Goal: Task Accomplishment & Management: Use online tool/utility

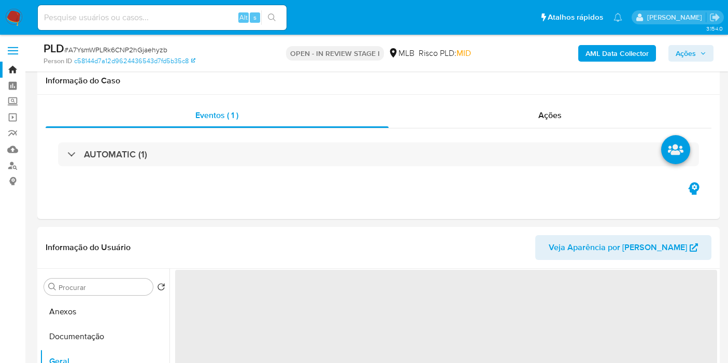
select select "10"
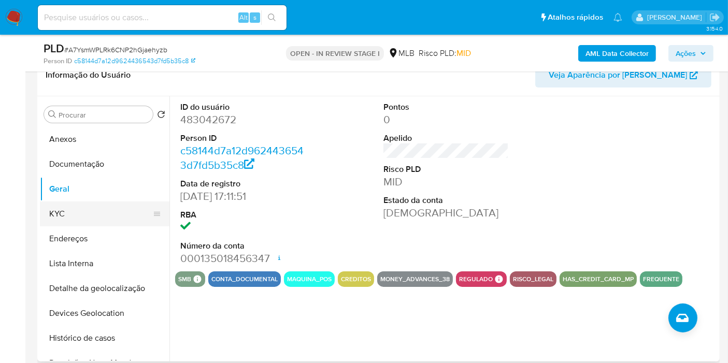
click at [75, 214] on button "KYC" at bounding box center [100, 214] width 121 height 25
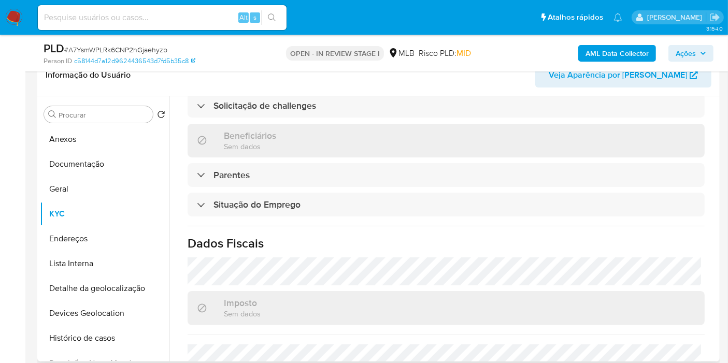
scroll to position [483, 0]
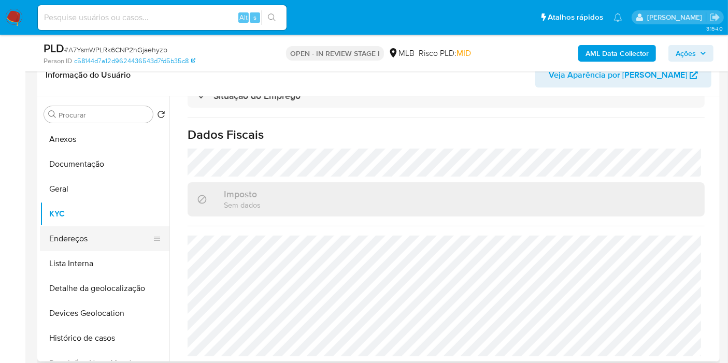
click at [69, 237] on button "Endereços" at bounding box center [100, 238] width 121 height 25
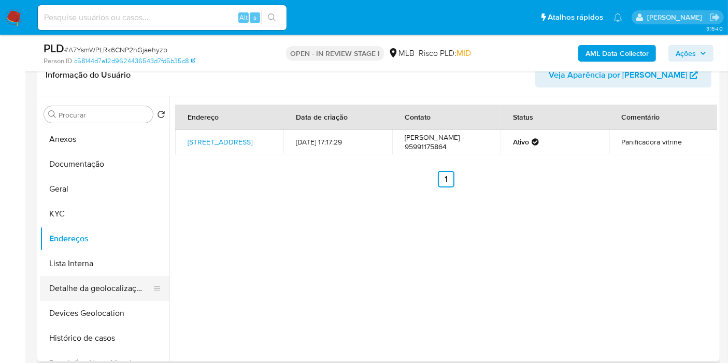
click at [77, 291] on button "Detalhe da geolocalização" at bounding box center [100, 288] width 121 height 25
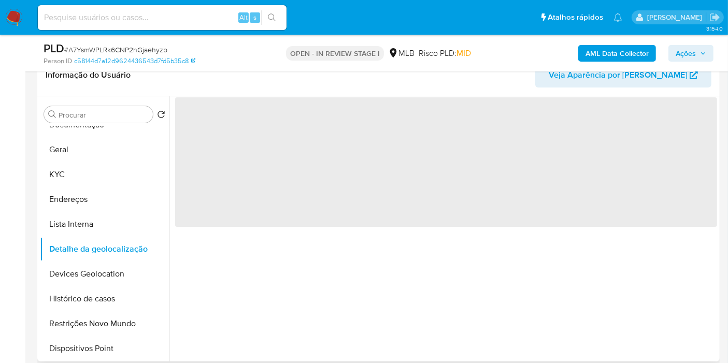
scroll to position [58, 0]
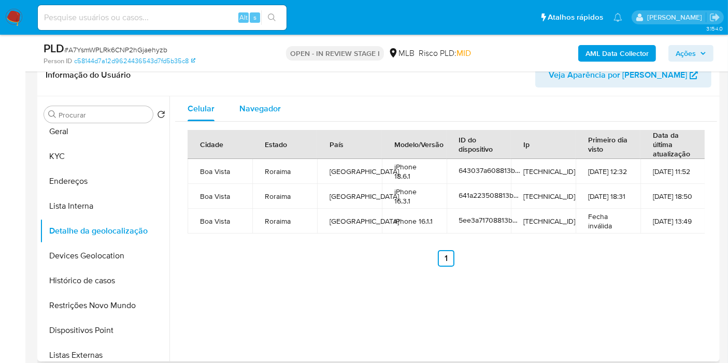
click at [265, 104] on span "Navegador" at bounding box center [259, 109] width 41 height 12
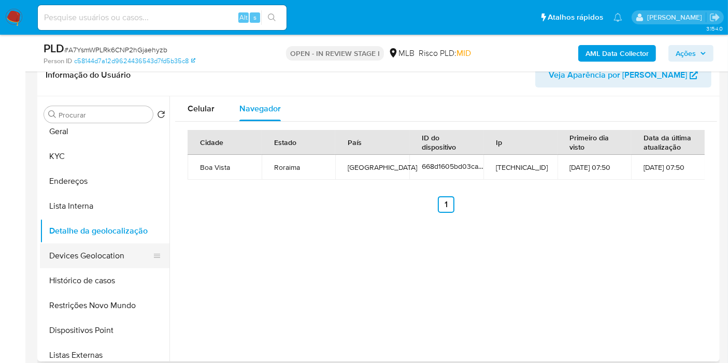
click at [123, 255] on button "Devices Geolocation" at bounding box center [100, 256] width 121 height 25
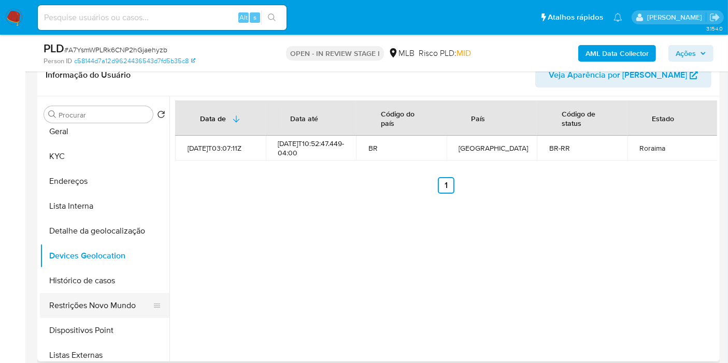
click at [112, 308] on button "Restrições Novo Mundo" at bounding box center [100, 305] width 121 height 25
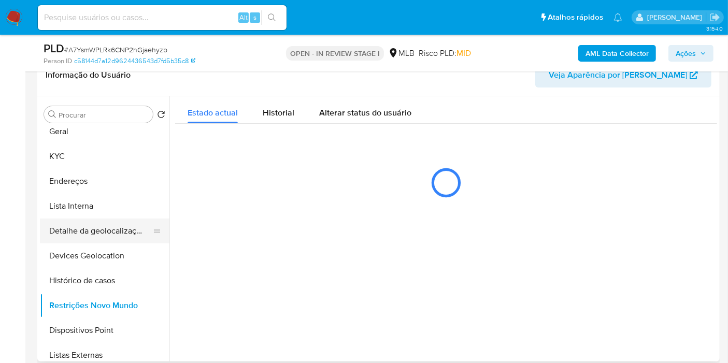
scroll to position [115, 0]
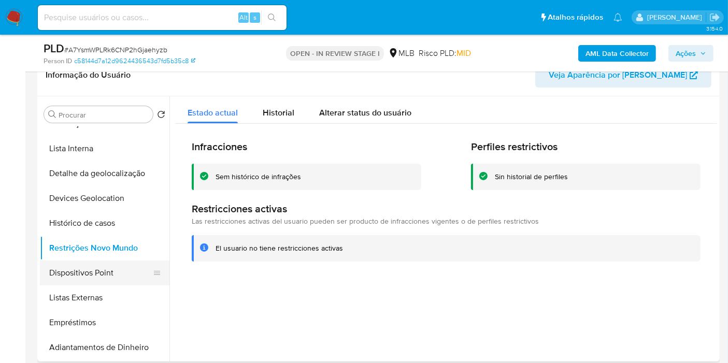
click at [112, 269] on button "Dispositivos Point" at bounding box center [100, 273] width 121 height 25
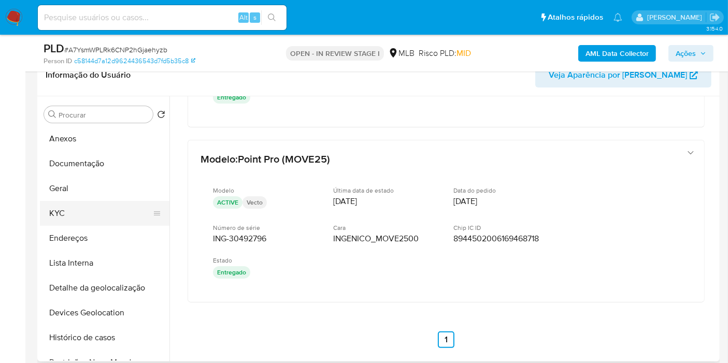
scroll to position [0, 0]
click at [94, 238] on button "Endereços" at bounding box center [100, 238] width 121 height 25
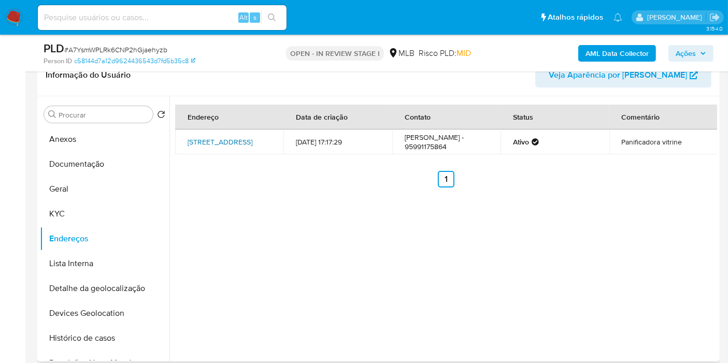
click at [231, 145] on link "[STREET_ADDRESS]" at bounding box center [220, 142] width 65 height 10
click at [105, 210] on button "KYC" at bounding box center [100, 214] width 121 height 25
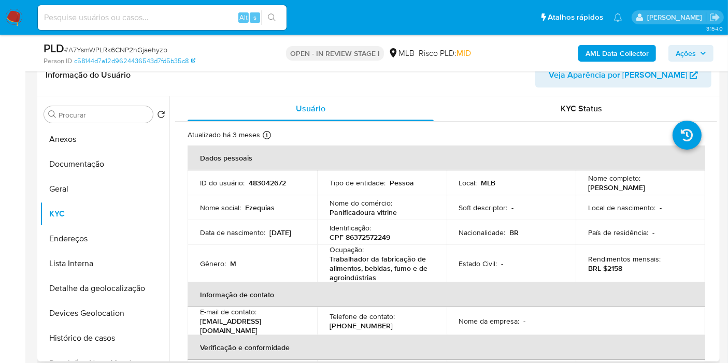
click at [369, 239] on p "CPF 86372572249" at bounding box center [360, 237] width 61 height 9
copy p "86372572249"
click at [97, 145] on button "Anexos" at bounding box center [100, 139] width 121 height 25
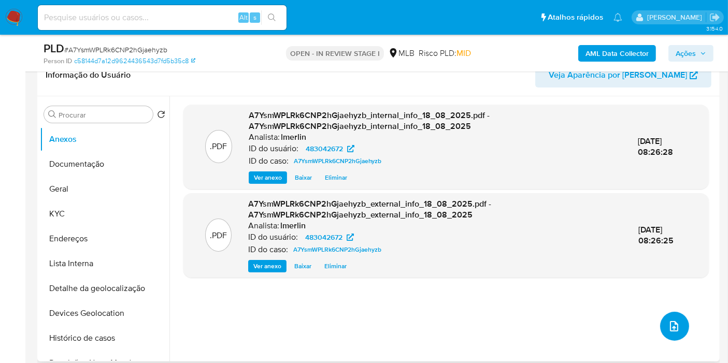
click at [668, 320] on icon "upload-file" at bounding box center [674, 326] width 12 height 12
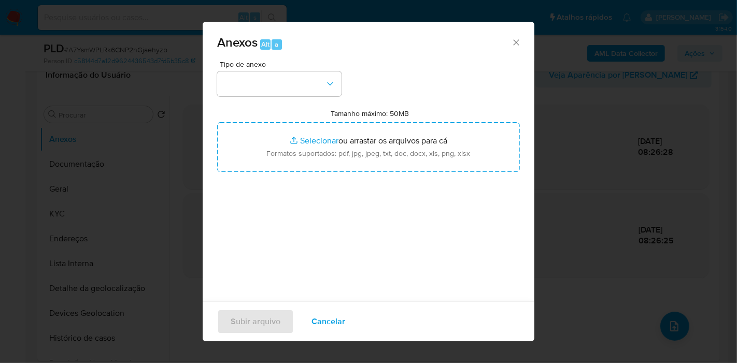
click at [267, 68] on div "Tipo de anexo" at bounding box center [279, 79] width 124 height 36
click at [268, 78] on button "button" at bounding box center [279, 83] width 124 height 25
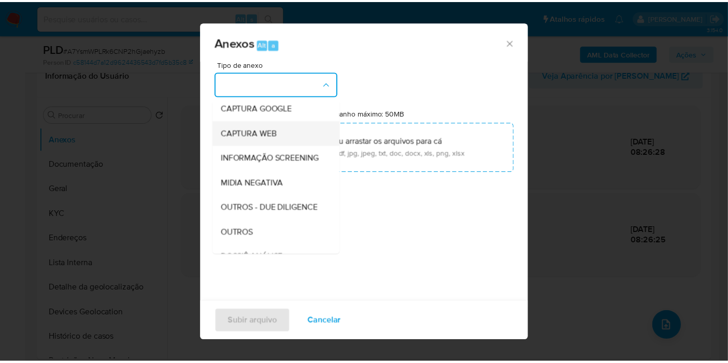
scroll to position [115, 0]
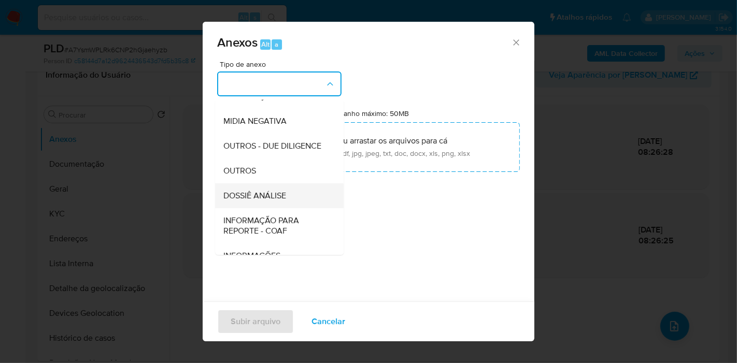
click at [275, 208] on div "DOSSIÊ ANÁLISE" at bounding box center [276, 195] width 106 height 25
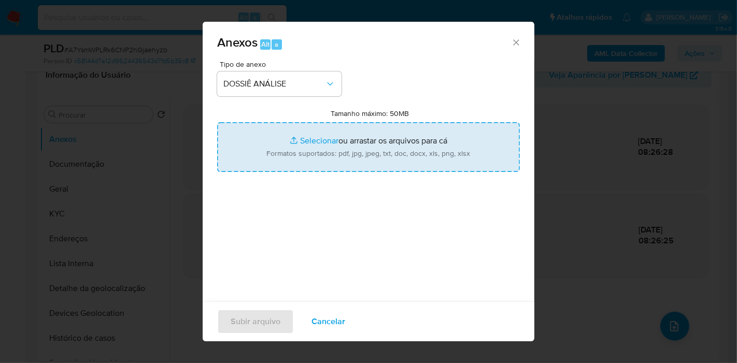
click at [301, 152] on input "Tamanho máximo: 50MB Selecionar arquivos" at bounding box center [368, 147] width 303 height 50
type input "C:\fakepath\Mulan 483042672_2025_08_18_07_42_53.xlsx"
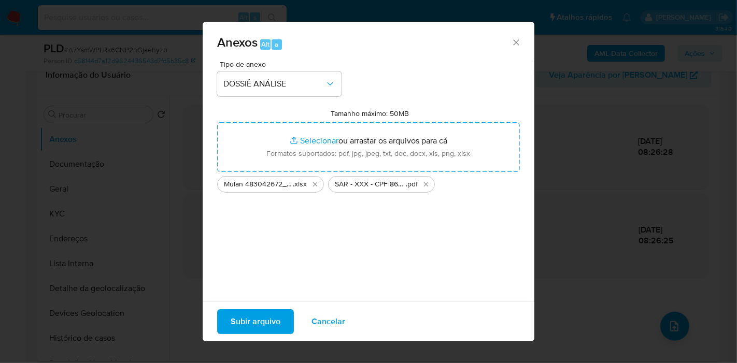
click at [271, 317] on span "Subir arquivo" at bounding box center [256, 321] width 50 height 23
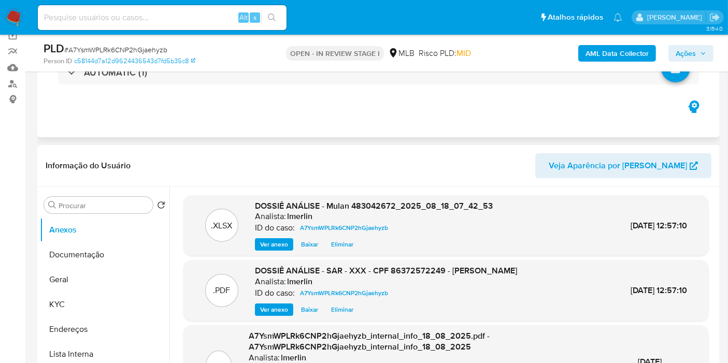
scroll to position [0, 0]
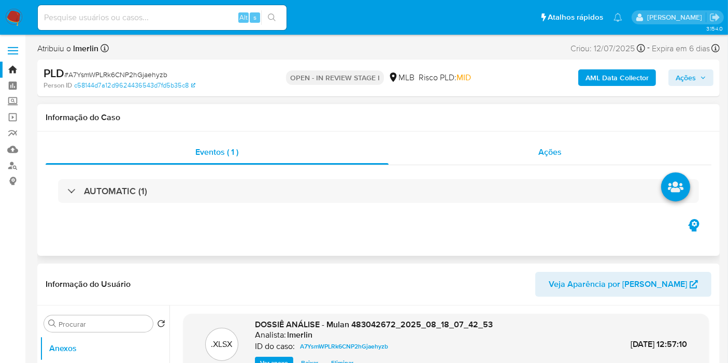
click at [586, 158] on div "Ações" at bounding box center [550, 152] width 323 height 25
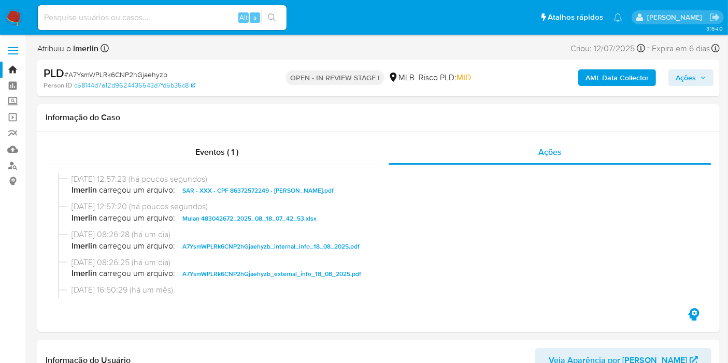
click at [685, 82] on span "Ações" at bounding box center [686, 77] width 20 height 17
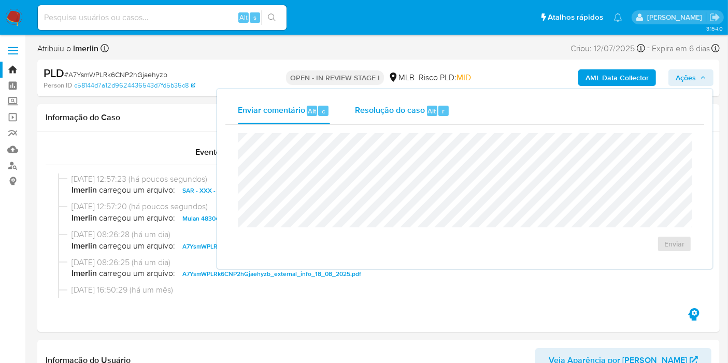
click at [393, 116] on div "Resolução do caso Alt r" at bounding box center [402, 110] width 95 height 27
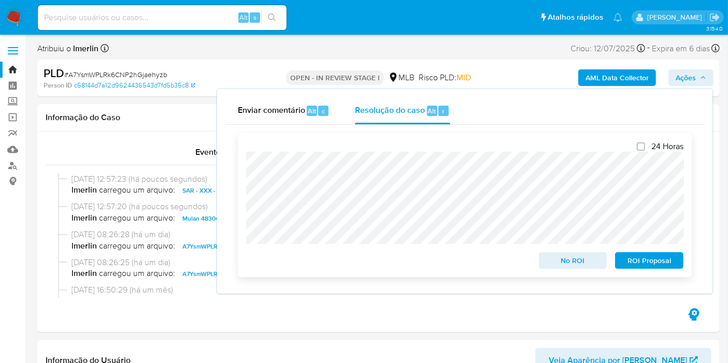
click at [644, 259] on span "ROI Proposal" at bounding box center [649, 260] width 54 height 15
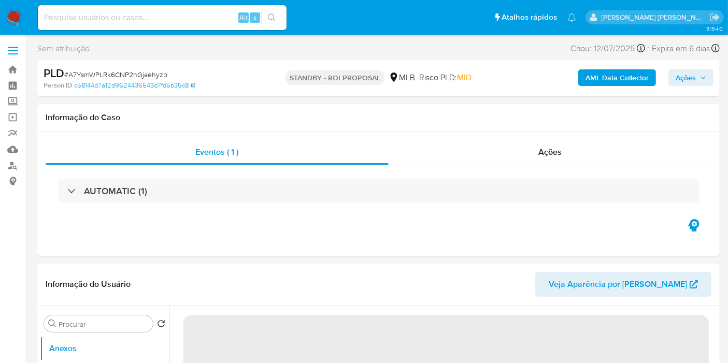
select select "10"
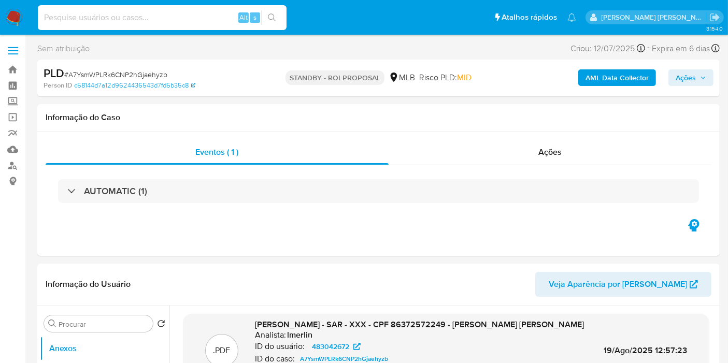
click at [183, 14] on input at bounding box center [162, 17] width 249 height 13
paste input "NjMOXHIInEip4igfE1MUuOF3"
type input "NjMOXHIInEip4igfE1MUuOF3"
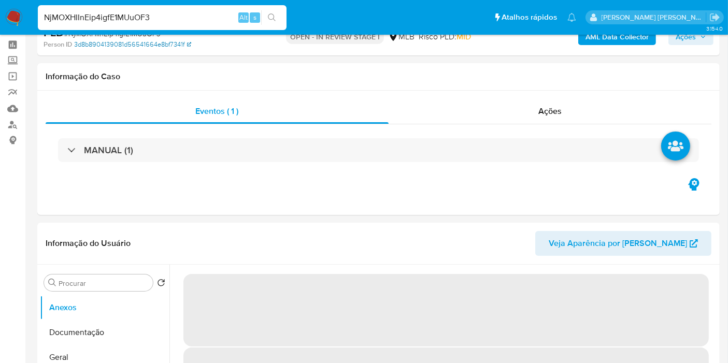
scroll to position [115, 0]
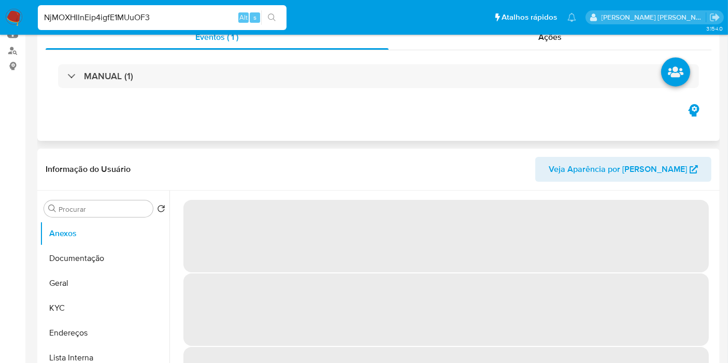
select select "10"
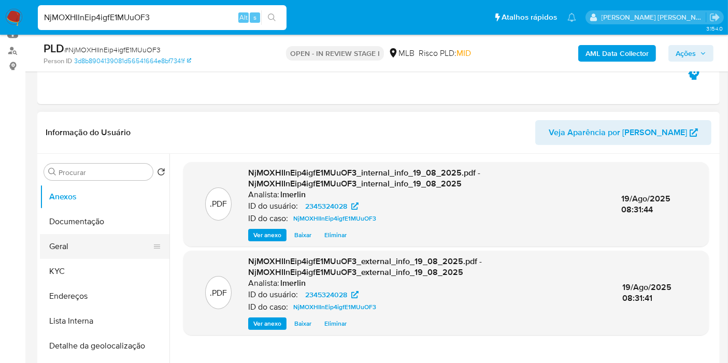
click at [80, 255] on button "Geral" at bounding box center [100, 246] width 121 height 25
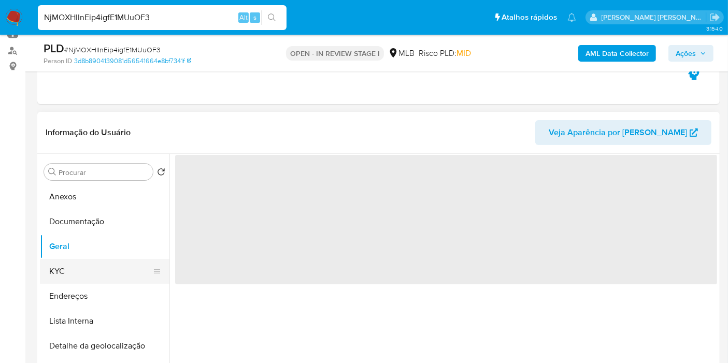
click at [78, 271] on button "KYC" at bounding box center [100, 271] width 121 height 25
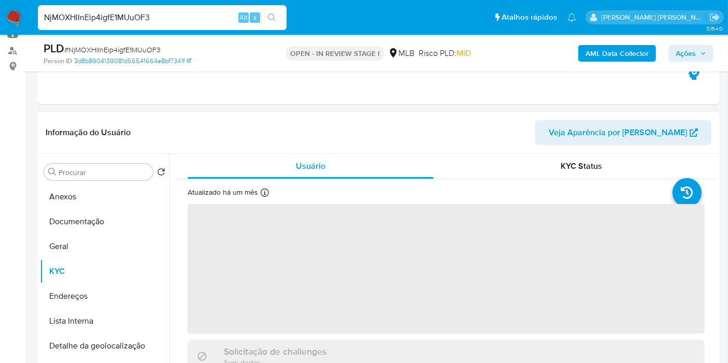
scroll to position [58, 0]
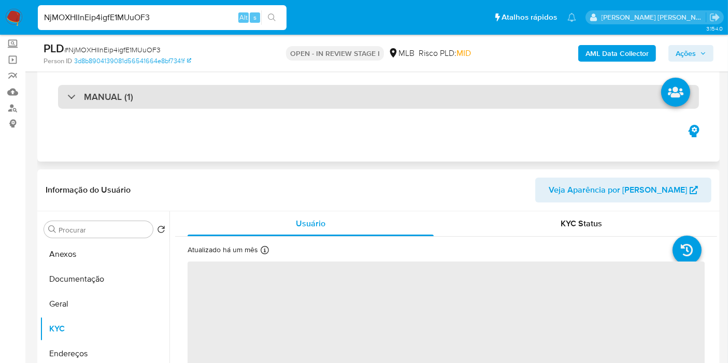
click at [189, 102] on div "MANUAL (1)" at bounding box center [378, 97] width 641 height 24
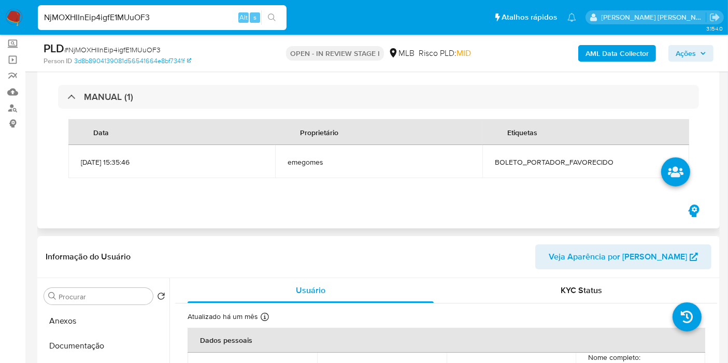
click at [465, 159] on span "emegomes" at bounding box center [379, 162] width 182 height 9
click at [529, 162] on span "BOLETO_PORTADOR_FAVORECIDO" at bounding box center [586, 162] width 182 height 9
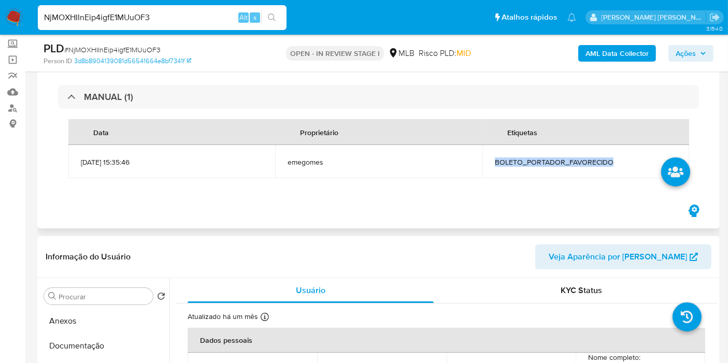
copy span "BOLETO_PORTADOR_FAVORECIDO"
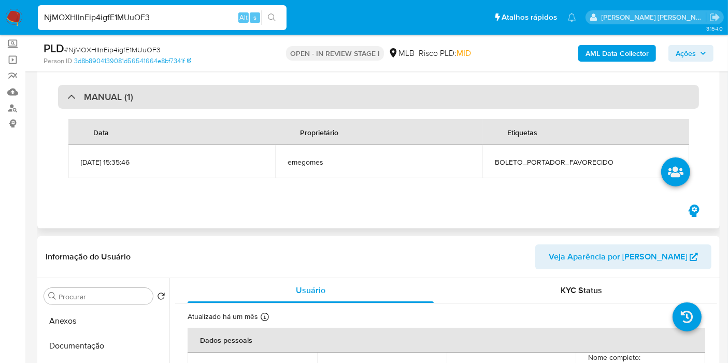
click at [238, 92] on div "MANUAL (1)" at bounding box center [378, 97] width 641 height 24
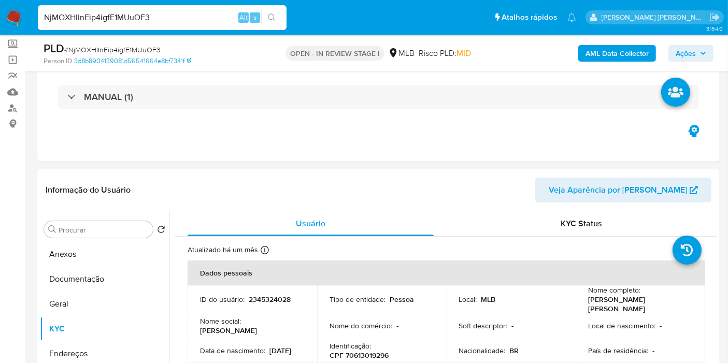
click at [174, 19] on input "NjMOXHIInEip4igfE1MUuOF3" at bounding box center [162, 17] width 249 height 13
paste input "gqGUmqOOvnBYO5kYB7tCl8Hz"
type input "gqGUmqOOvnBYO5kYB7tCl8Hz"
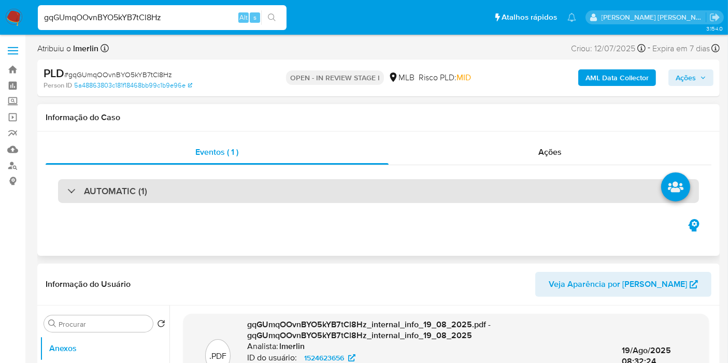
click at [253, 187] on div "AUTOMATIC (1)" at bounding box center [378, 191] width 641 height 24
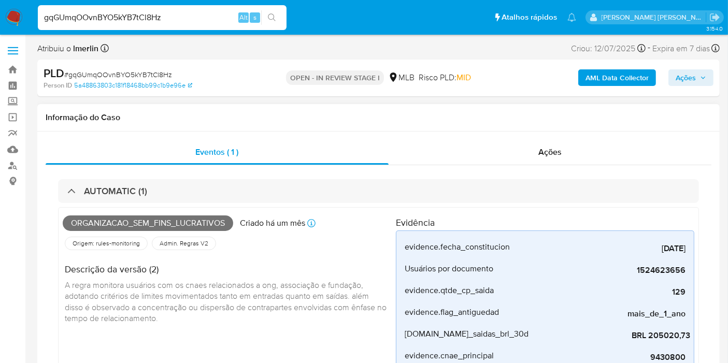
select select "10"
click at [139, 223] on span "Organizacao_sem_fins_lucrativos" at bounding box center [148, 224] width 170 height 16
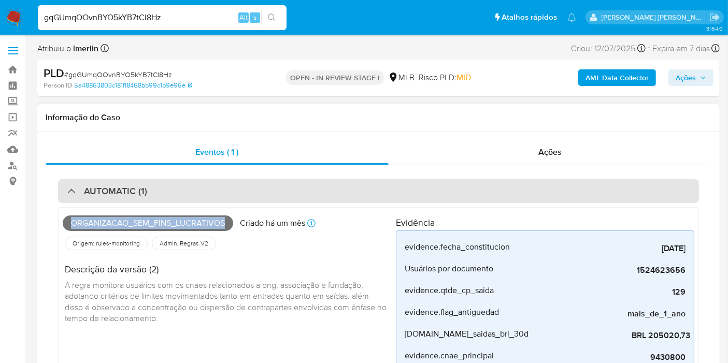
copy span "Organizacao_sem_fins_lucrativos"
click at [189, 181] on div "AUTOMATIC (1)" at bounding box center [378, 191] width 641 height 24
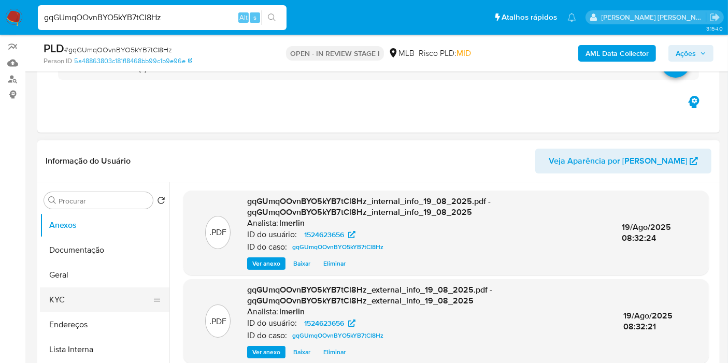
scroll to position [173, 0]
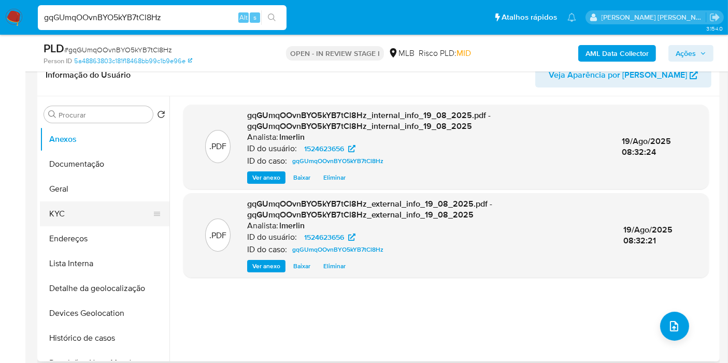
click at [111, 212] on button "KYC" at bounding box center [100, 214] width 121 height 25
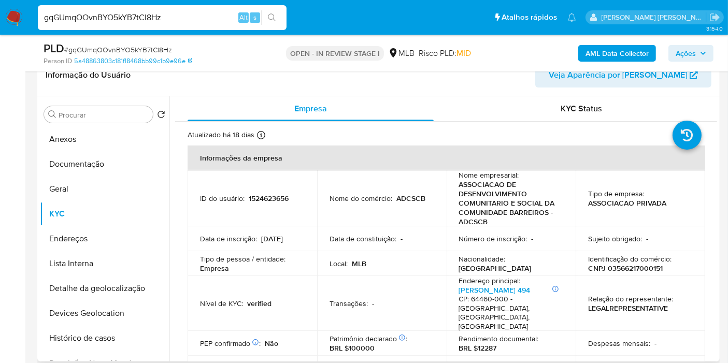
click at [626, 271] on p "CNPJ 03566217000151" at bounding box center [625, 268] width 75 height 9
copy p "03566217000151"
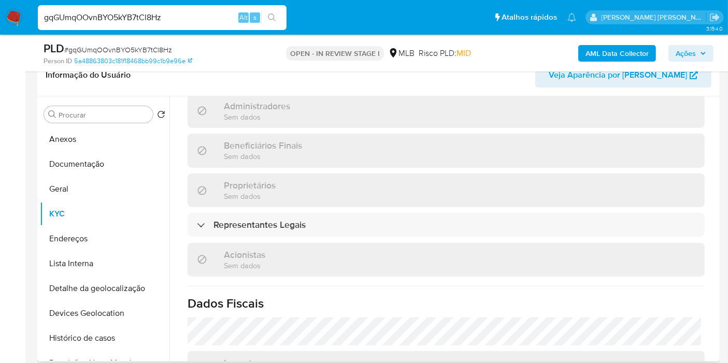
scroll to position [633, 0]
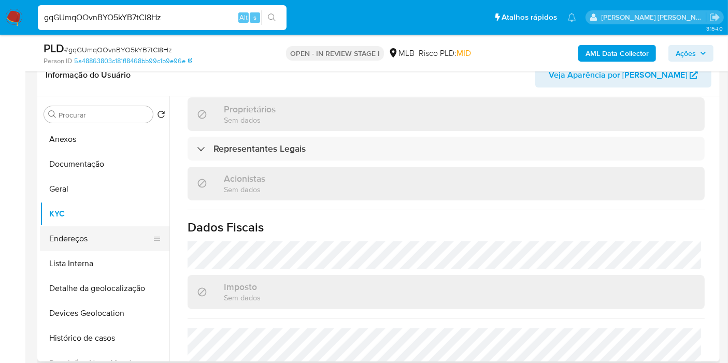
click at [63, 241] on button "Endereços" at bounding box center [100, 238] width 121 height 25
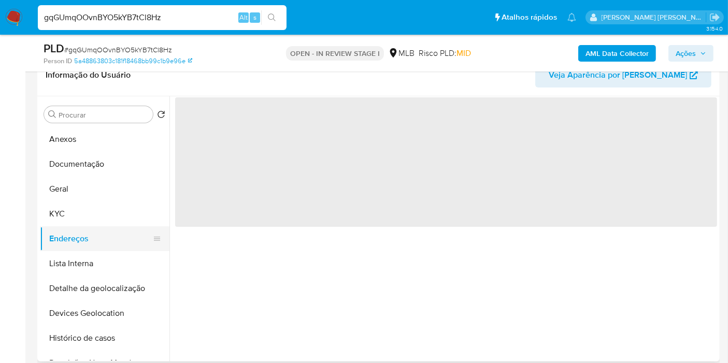
scroll to position [0, 0]
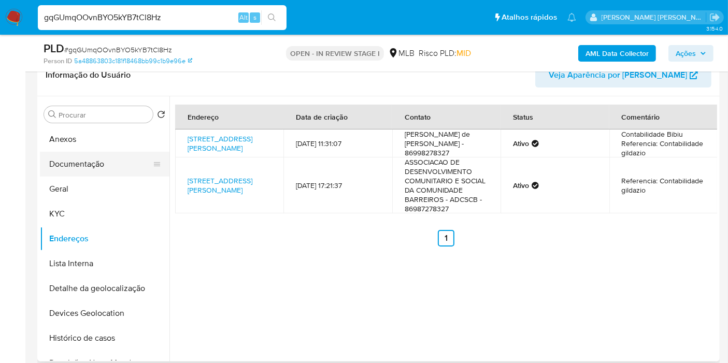
click at [83, 167] on button "Documentação" at bounding box center [100, 164] width 121 height 25
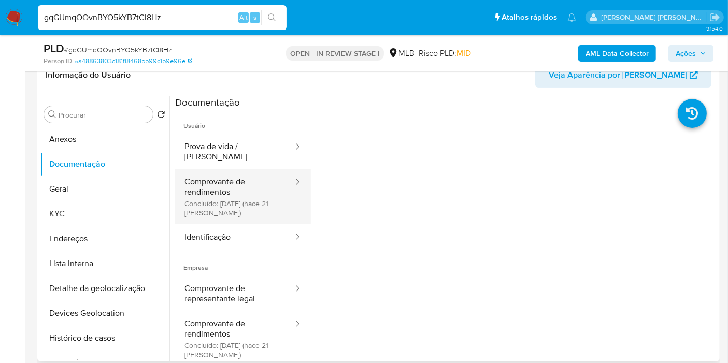
click at [253, 197] on button "Comprovante de rendimentos Concluído: 29/07/2025 (hace 21 días)" at bounding box center [234, 196] width 119 height 55
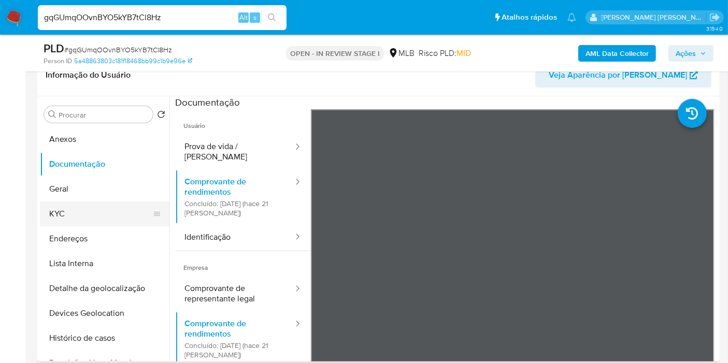
click at [89, 209] on button "KYC" at bounding box center [100, 214] width 121 height 25
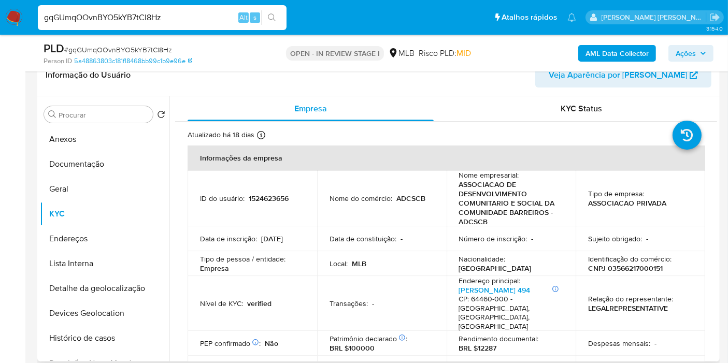
copy p "12287"
click at [83, 332] on button "Histórico de casos" at bounding box center [100, 338] width 121 height 25
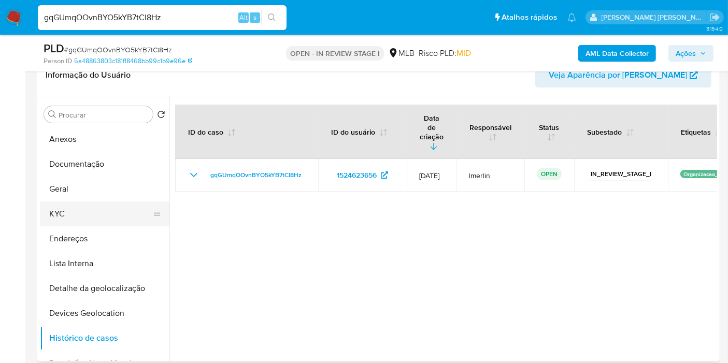
click at [93, 213] on button "KYC" at bounding box center [100, 214] width 121 height 25
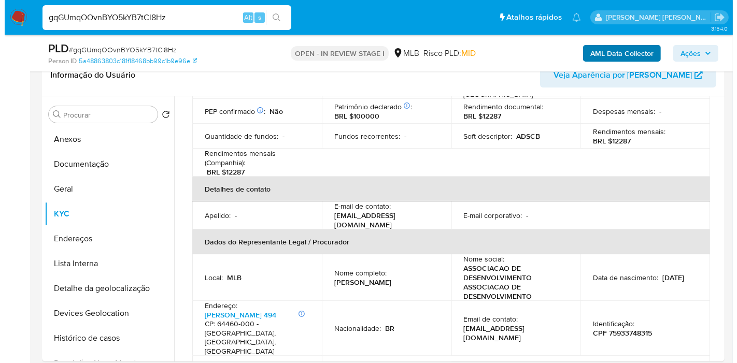
scroll to position [230, 0]
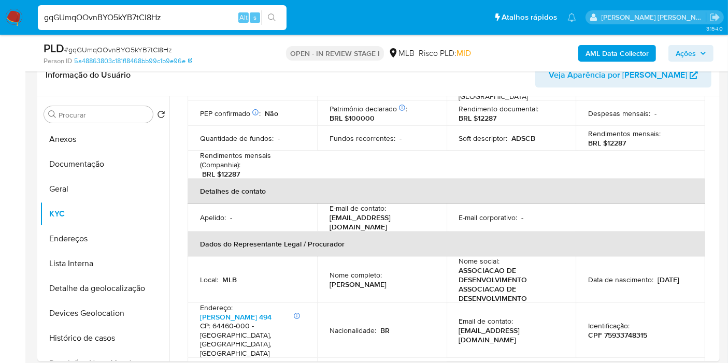
click at [625, 52] on b "AML Data Collector" at bounding box center [616, 53] width 63 height 17
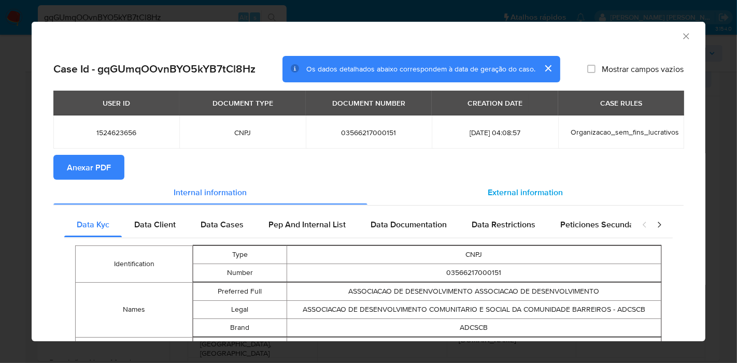
click at [532, 192] on span "External information" at bounding box center [525, 192] width 75 height 12
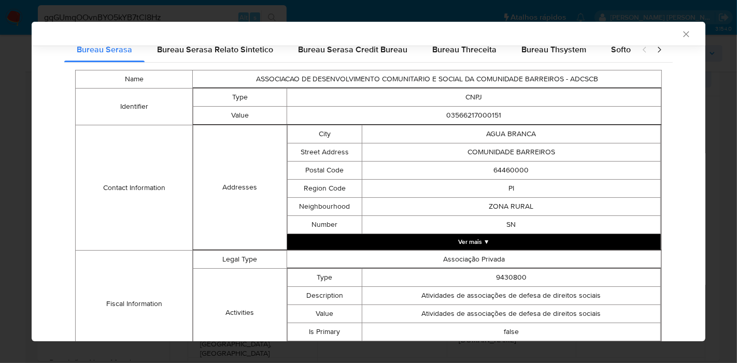
scroll to position [125, 0]
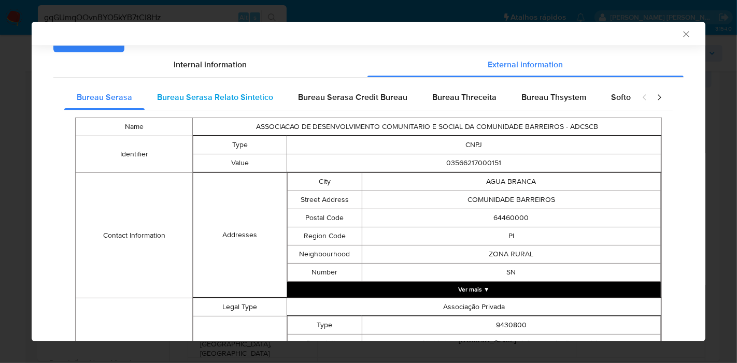
click at [189, 99] on span "Bureau Serasa Relato Sintetico" at bounding box center [215, 97] width 116 height 12
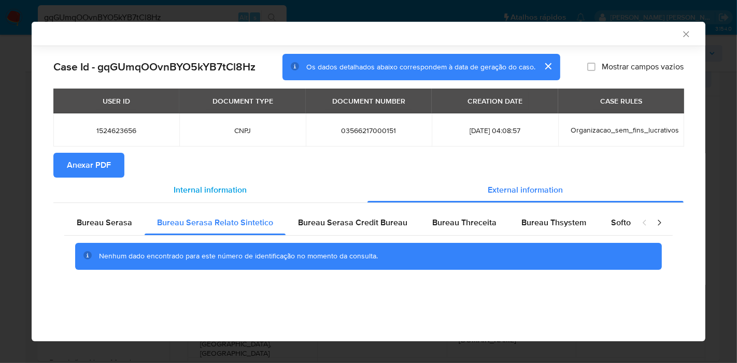
drag, startPoint x: 135, startPoint y: 226, endPoint x: 212, endPoint y: 188, distance: 86.0
click at [135, 226] on div "Bureau Serasa" at bounding box center [104, 222] width 80 height 25
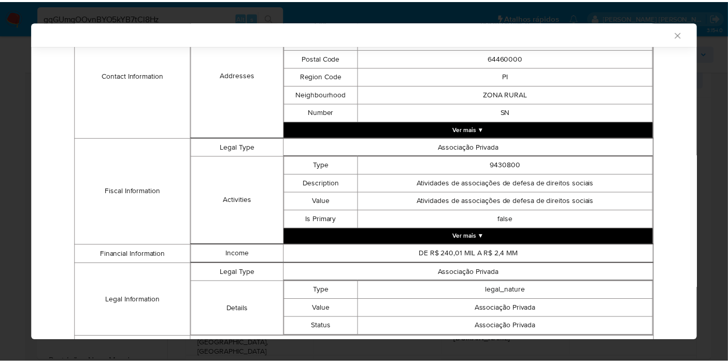
scroll to position [355, 0]
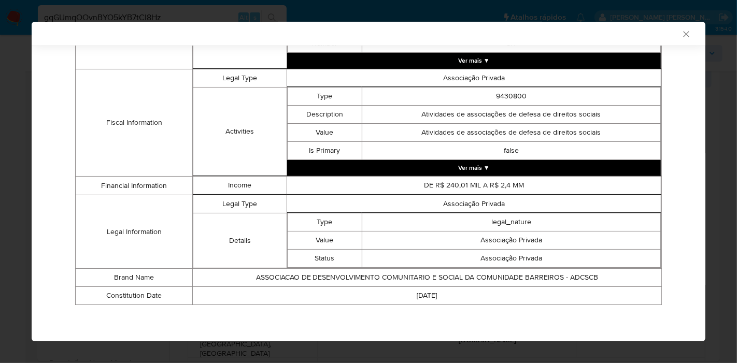
drag, startPoint x: 676, startPoint y: 36, endPoint x: 665, endPoint y: 42, distance: 12.3
click at [681, 36] on icon "Fechar a janela" at bounding box center [686, 34] width 10 height 10
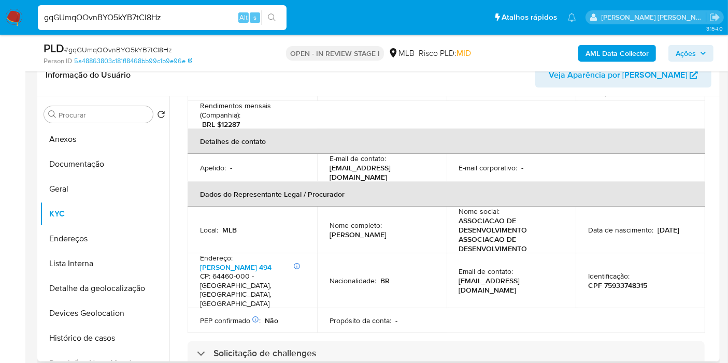
scroll to position [403, 0]
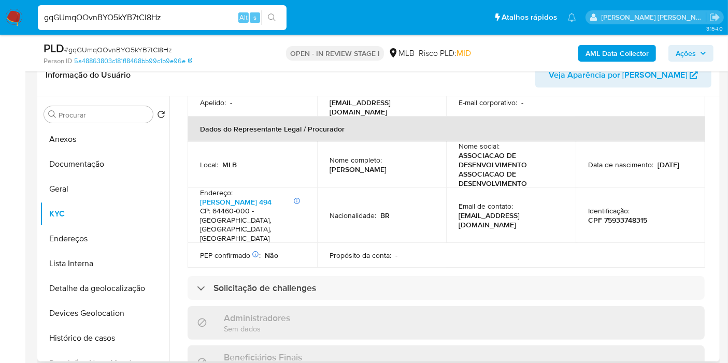
scroll to position [576, 0]
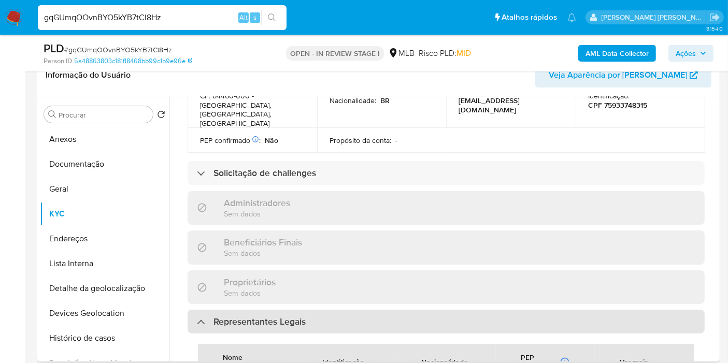
click at [318, 310] on div "Representantes Legais" at bounding box center [446, 322] width 517 height 24
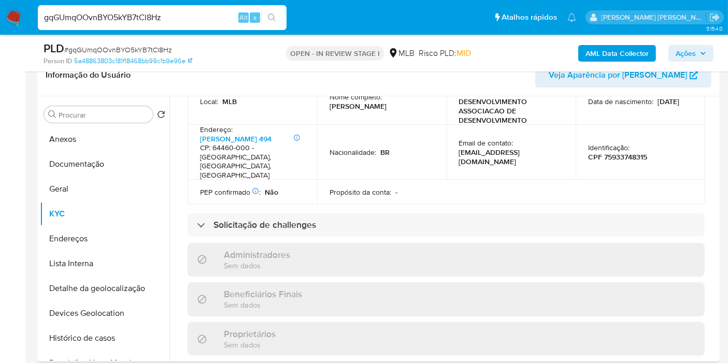
scroll to position [345, 0]
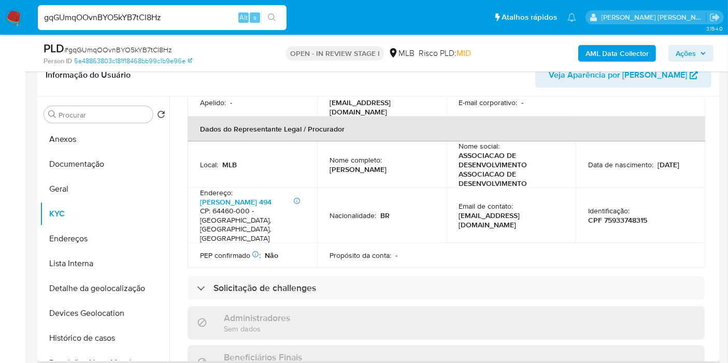
drag, startPoint x: 328, startPoint y: 141, endPoint x: 371, endPoint y: 153, distance: 44.8
click at [371, 165] on p "Gildazio Alexandrino de Carvalho" at bounding box center [358, 169] width 57 height 9
copy p "Gildazio Alexandrino de Carvalho"
click at [625, 216] on p "CPF 75933748315" at bounding box center [617, 220] width 59 height 9
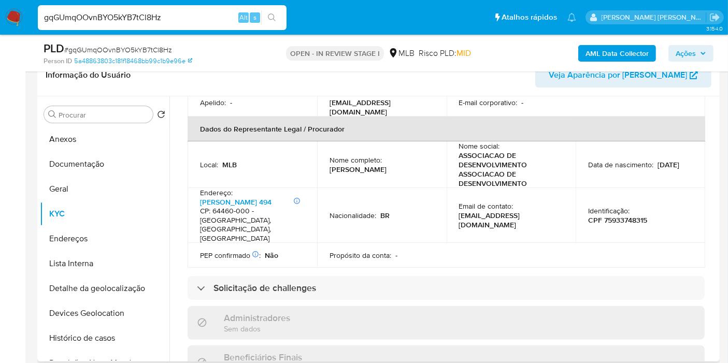
click at [625, 216] on p "CPF 75933748315" at bounding box center [617, 220] width 59 height 9
copy p "75933748315"
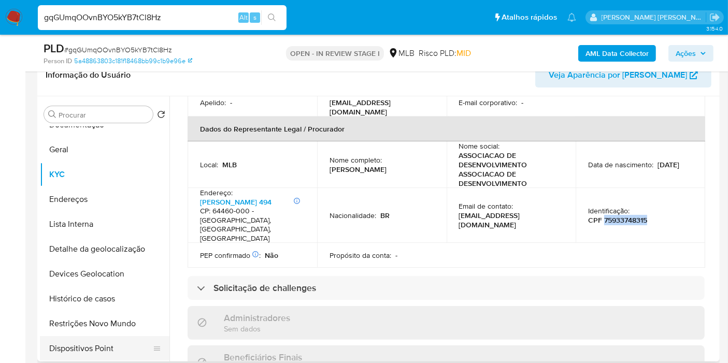
scroll to position [58, 0]
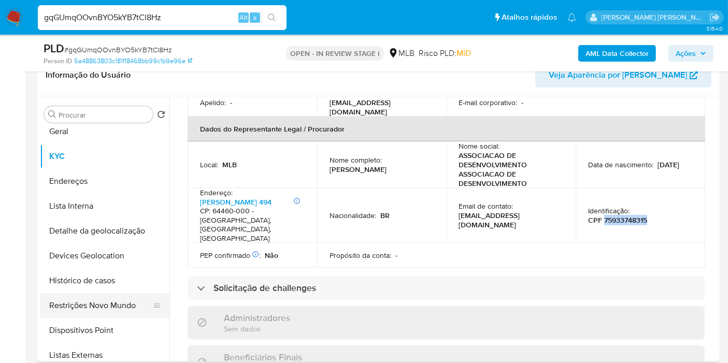
click at [96, 301] on button "Restrições Novo Mundo" at bounding box center [100, 305] width 121 height 25
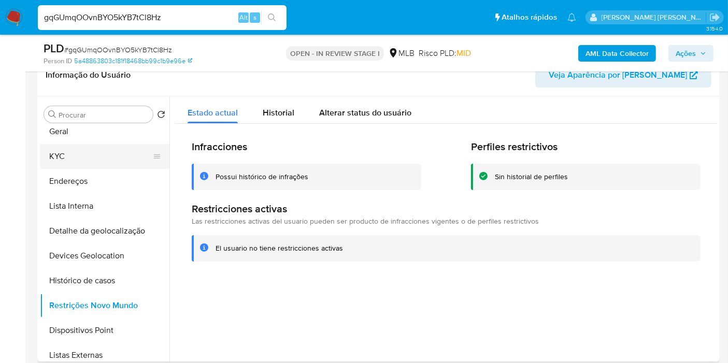
click at [74, 153] on button "KYC" at bounding box center [100, 156] width 121 height 25
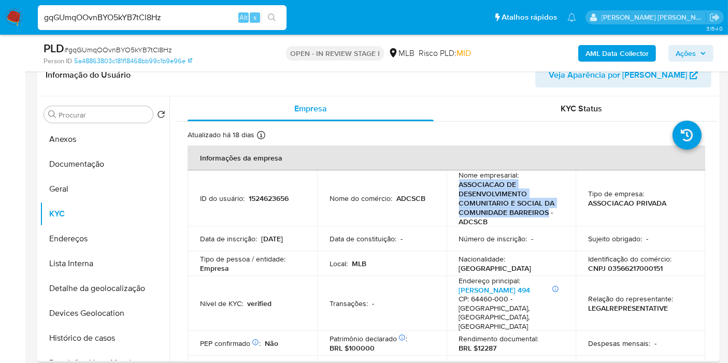
drag, startPoint x: 458, startPoint y: 185, endPoint x: 543, endPoint y: 210, distance: 89.0
click at [543, 210] on p "ASSOCIACAO DE DESENVOLVIMENTO COMUNITARIO E SOCIAL DA COMUNIDADE BARREIROS - AD…" at bounding box center [509, 203] width 101 height 47
copy p "ASSOCIACAO DE DESENVOLVIMENTO COMUNITARIO E SOCIAL DA COMUNIDADE BARREIROS"
click at [113, 192] on button "Geral" at bounding box center [100, 189] width 121 height 25
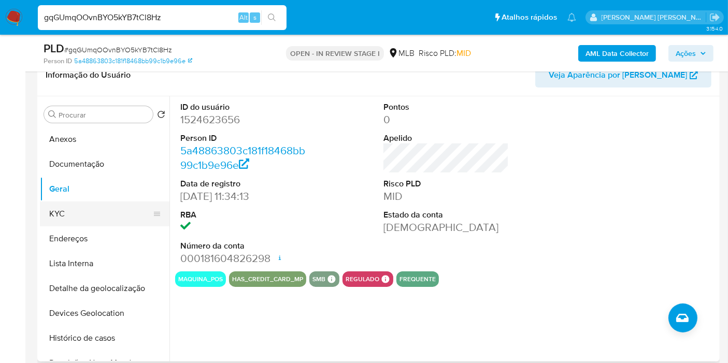
click at [71, 209] on button "KYC" at bounding box center [100, 214] width 121 height 25
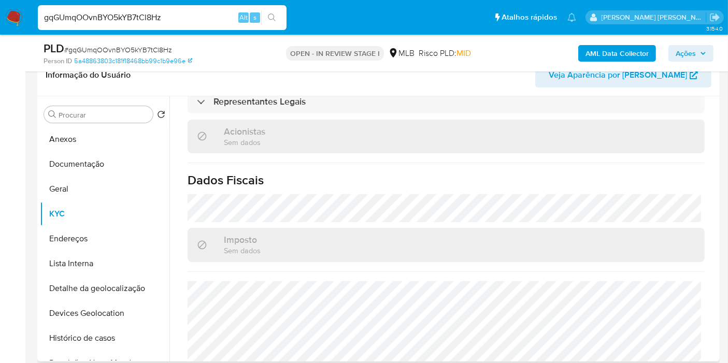
scroll to position [696, 0]
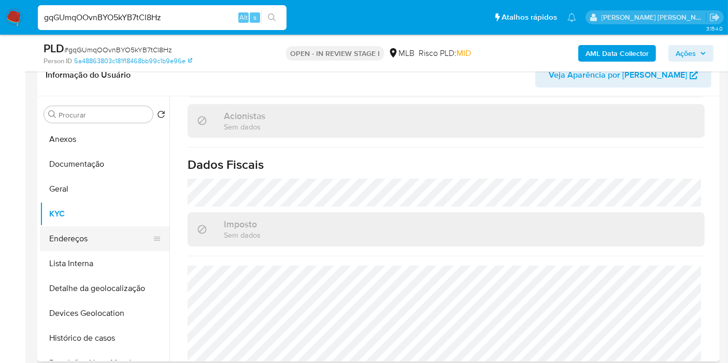
click at [89, 230] on button "Endereços" at bounding box center [100, 238] width 121 height 25
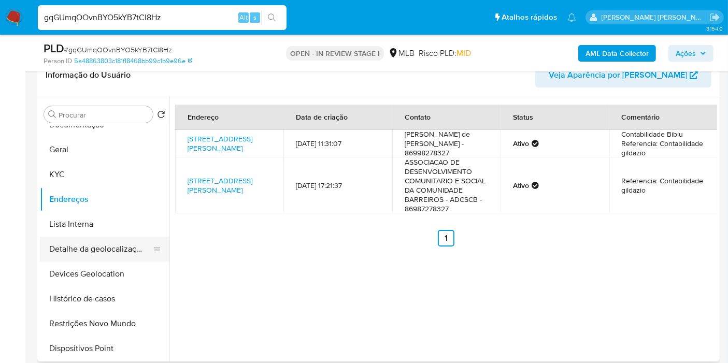
scroll to position [58, 0]
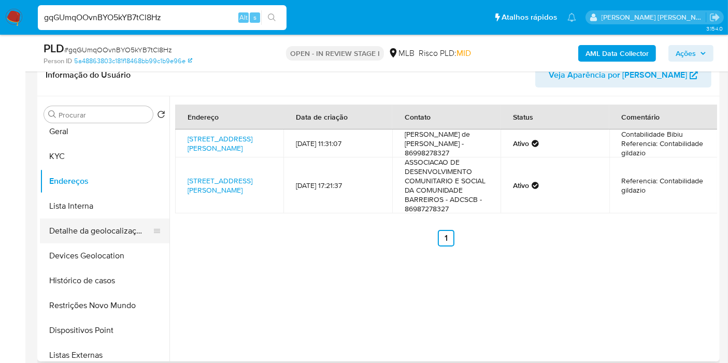
click at [103, 228] on button "Detalhe da geolocalização" at bounding box center [100, 231] width 121 height 25
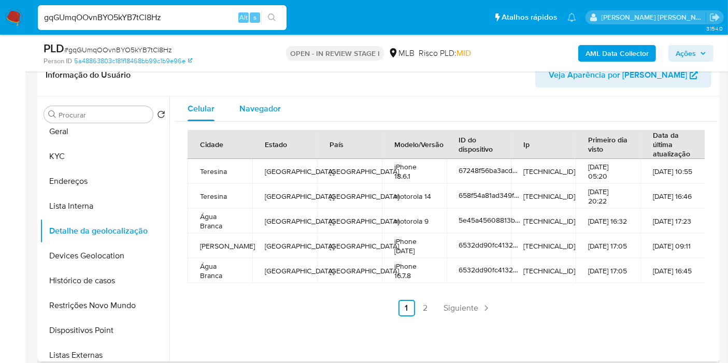
click at [267, 110] on span "Navegador" at bounding box center [259, 109] width 41 height 12
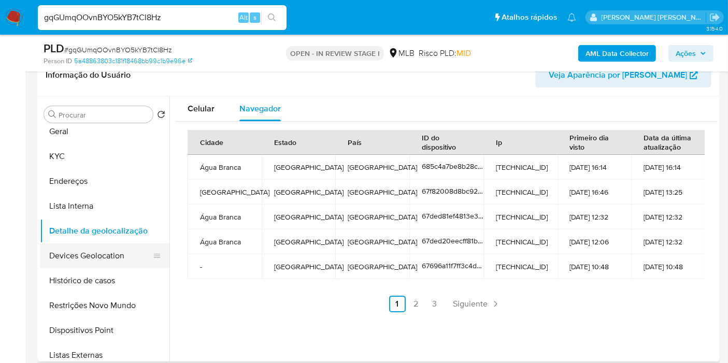
click at [95, 250] on button "Devices Geolocation" at bounding box center [100, 256] width 121 height 25
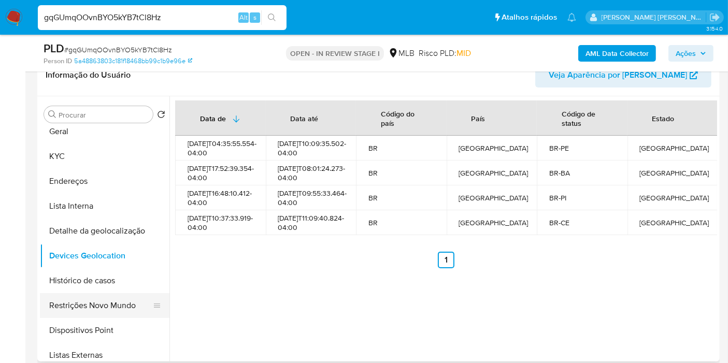
click at [109, 303] on button "Restrições Novo Mundo" at bounding box center [100, 305] width 121 height 25
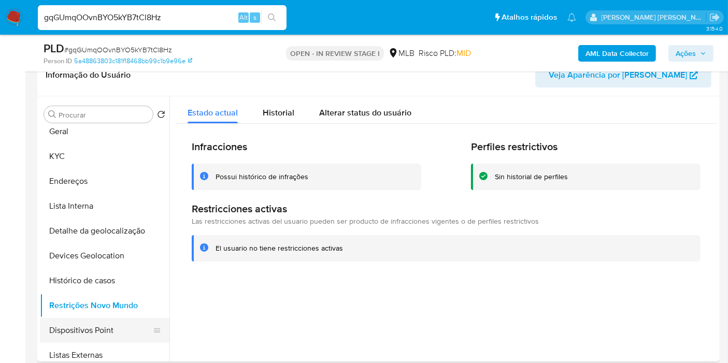
click at [81, 324] on button "Dispositivos Point" at bounding box center [100, 330] width 121 height 25
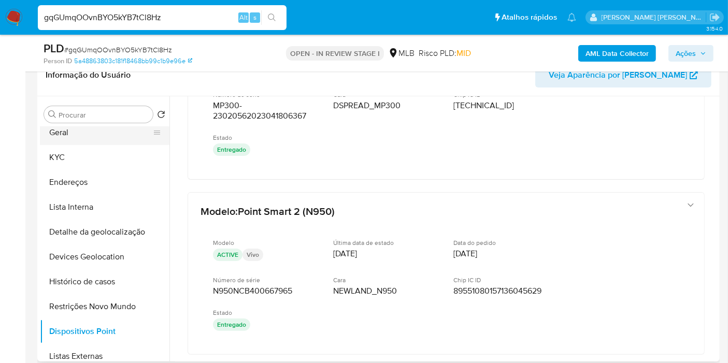
scroll to position [0, 0]
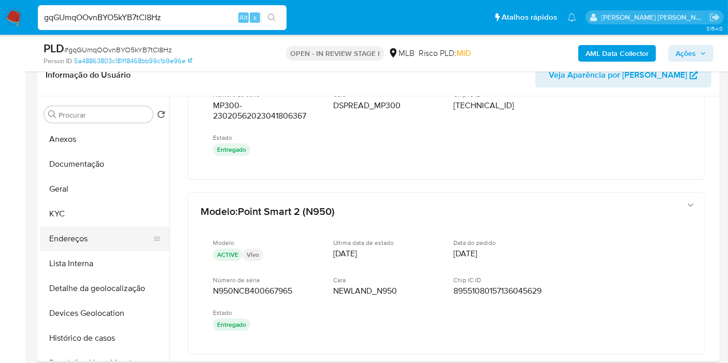
click at [85, 241] on button "Endereços" at bounding box center [100, 238] width 121 height 25
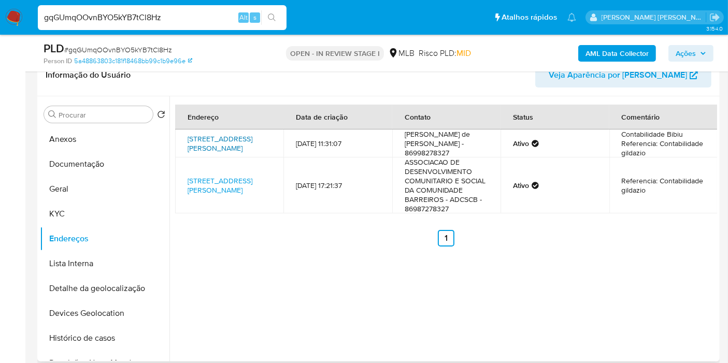
click at [207, 149] on link "Av João Ferreira 494, Água Branca, Piauí, 64460000, Brasil 494" at bounding box center [220, 144] width 65 height 20
click at [104, 209] on button "KYC" at bounding box center [100, 214] width 121 height 25
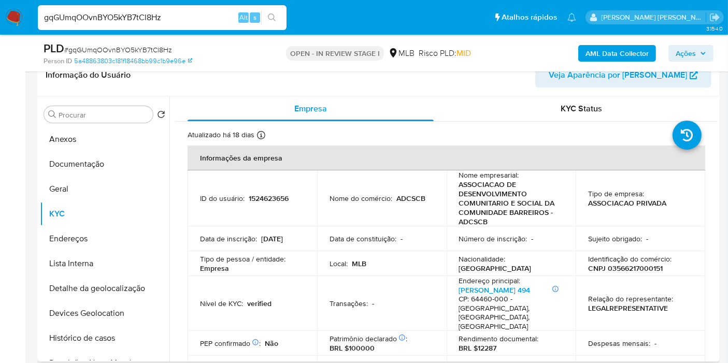
click at [634, 267] on p "CNPJ 03566217000151" at bounding box center [625, 268] width 75 height 9
copy p "03566217000151"
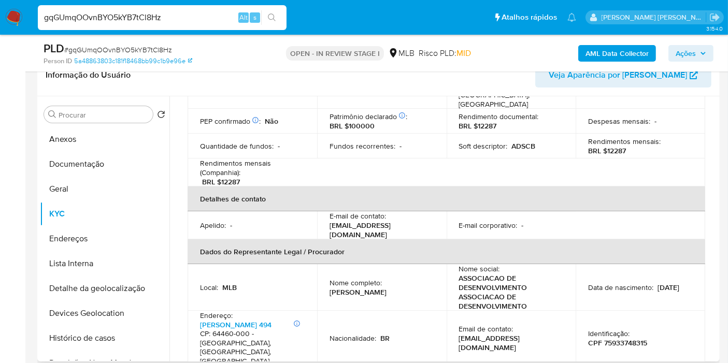
scroll to position [230, 0]
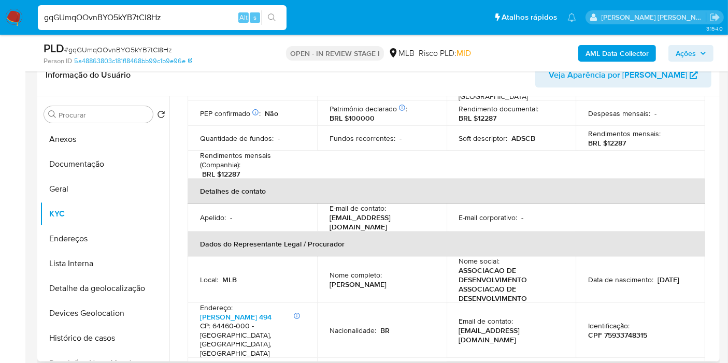
click at [612, 331] on p "CPF 75933748315" at bounding box center [617, 335] width 59 height 9
click at [624, 331] on p "CPF 75933748315" at bounding box center [617, 335] width 59 height 9
copy p "75933748315"
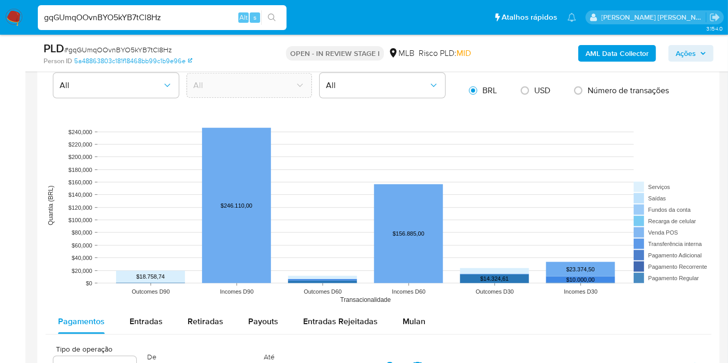
scroll to position [921, 0]
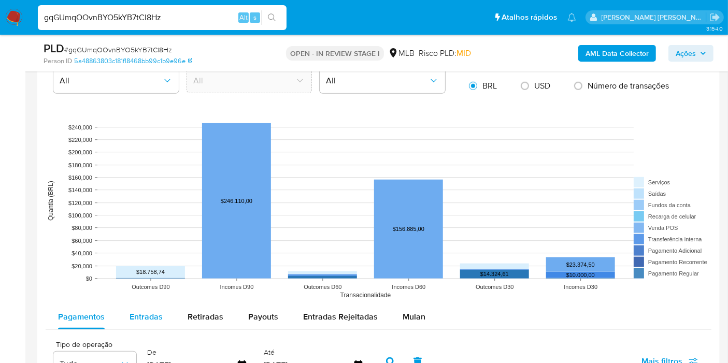
click at [142, 320] on span "Entradas" at bounding box center [146, 317] width 33 height 12
select select "10"
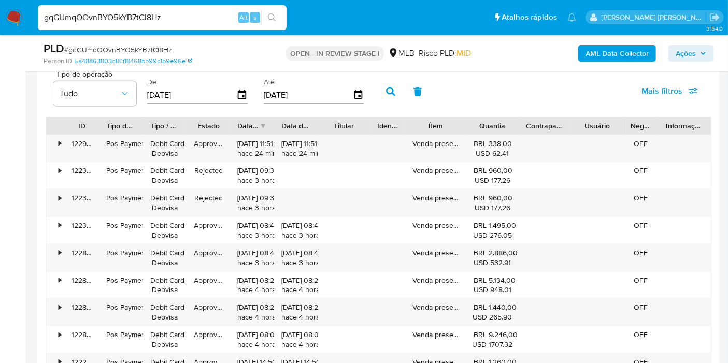
scroll to position [1209, 0]
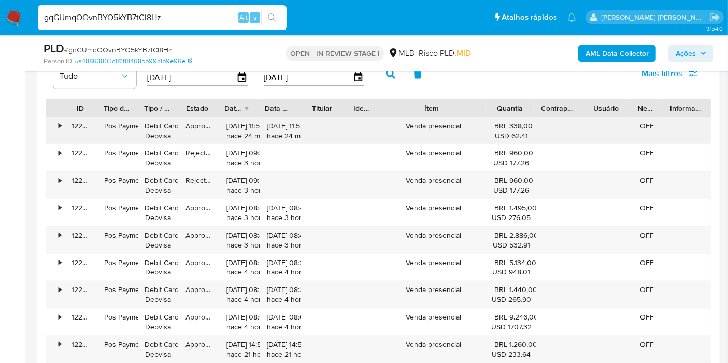
drag, startPoint x: 525, startPoint y: 101, endPoint x: 492, endPoint y: 133, distance: 46.5
click at [493, 108] on div "ID Tipo de operação Tipo / Método Estado Data de criação Data de aprovação Titu…" at bounding box center [378, 108] width 665 height 18
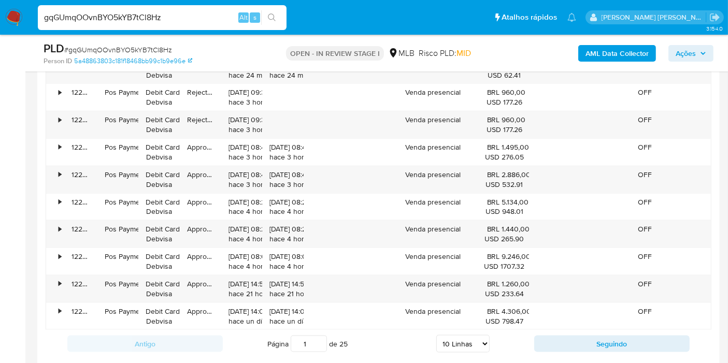
scroll to position [1324, 0]
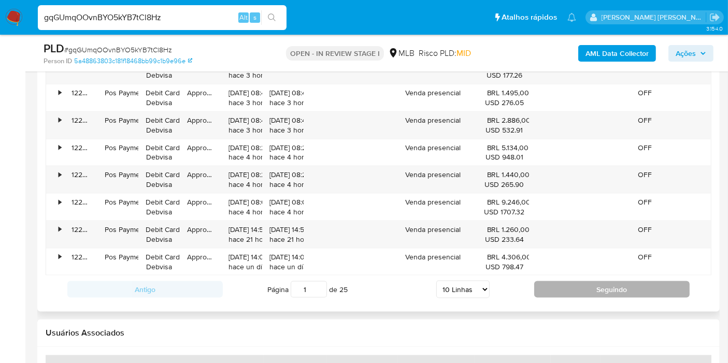
click at [571, 283] on button "Seguindo" at bounding box center [611, 289] width 155 height 17
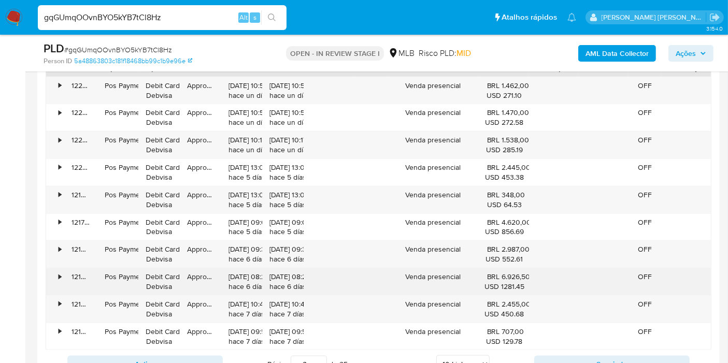
scroll to position [1266, 0]
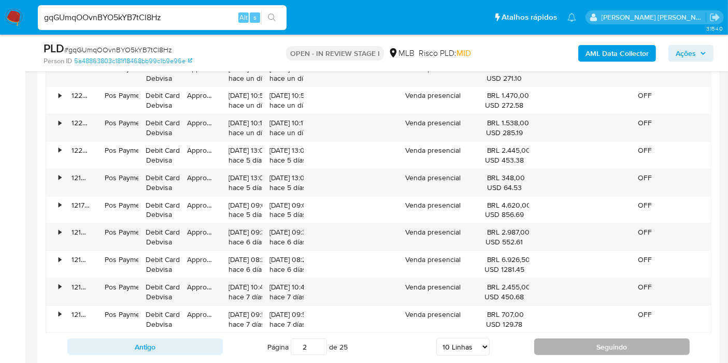
click at [562, 345] on button "Seguindo" at bounding box center [611, 347] width 155 height 17
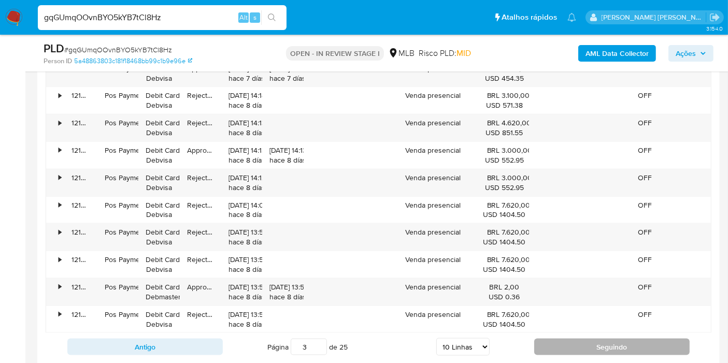
click at [544, 339] on button "Seguindo" at bounding box center [611, 347] width 155 height 17
type input "4"
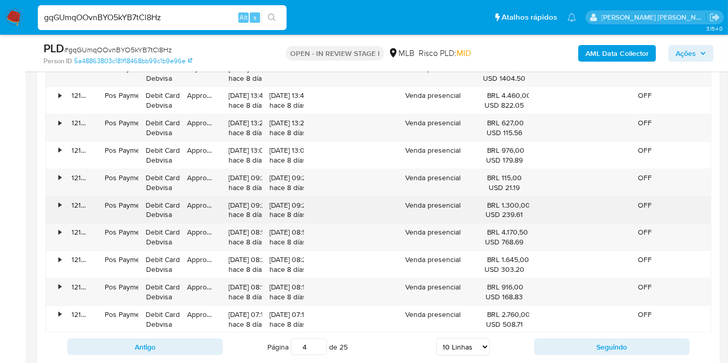
scroll to position [1209, 0]
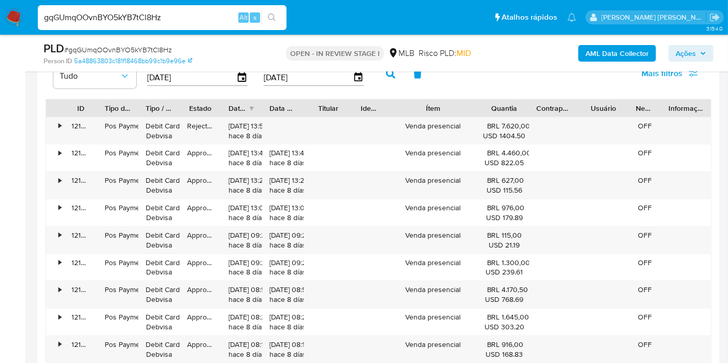
click at [224, 12] on input "gqGUmqOOvnBYO5kYB7tCl8Hz" at bounding box center [162, 17] width 249 height 13
paste input "566197660"
type input "566197660"
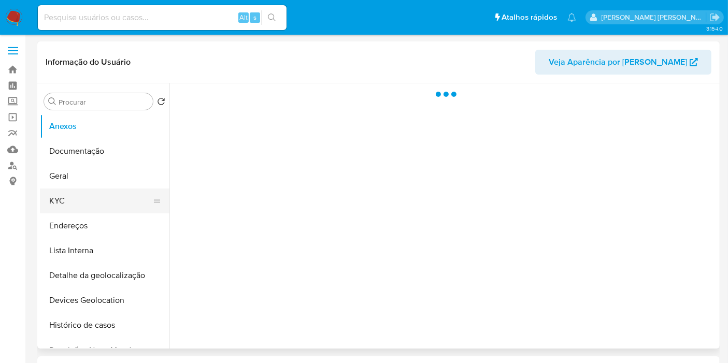
click at [111, 209] on button "KYC" at bounding box center [100, 201] width 121 height 25
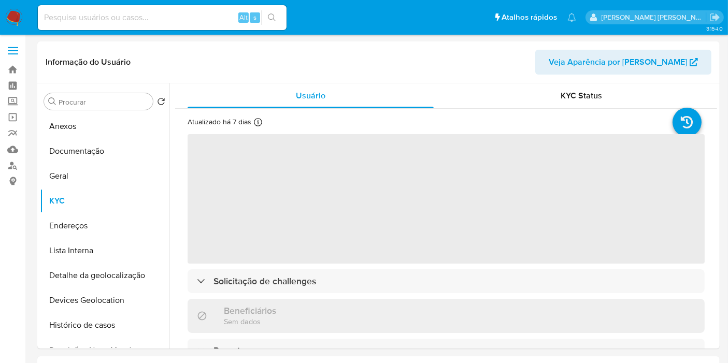
select select "10"
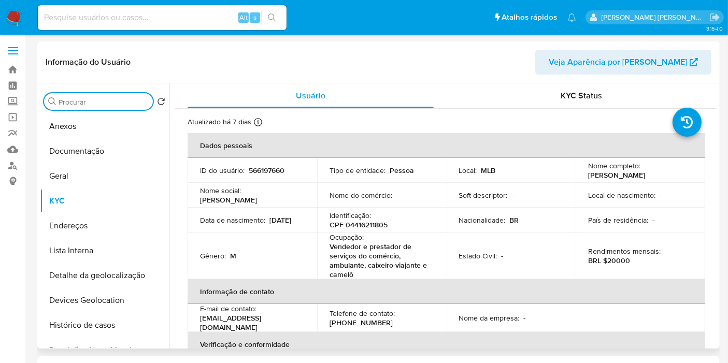
click at [126, 104] on input "Procurar" at bounding box center [104, 101] width 90 height 9
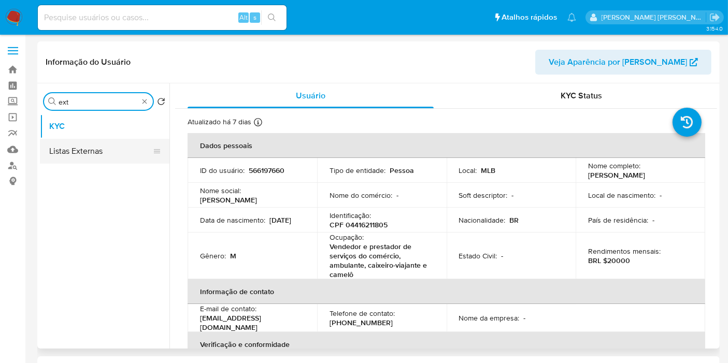
type input "ext"
click at [103, 152] on button "Listas Externas" at bounding box center [100, 151] width 121 height 25
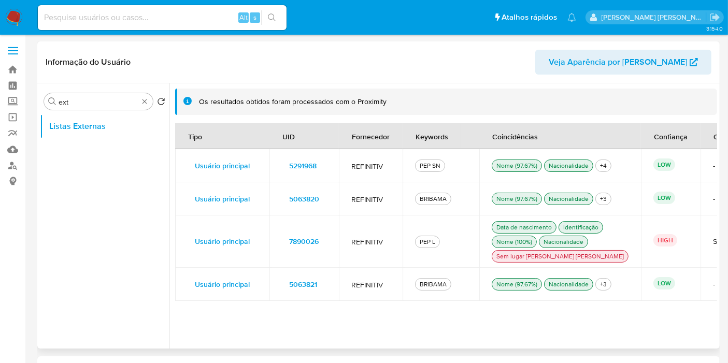
click at [332, 255] on td "7890026" at bounding box center [303, 242] width 69 height 52
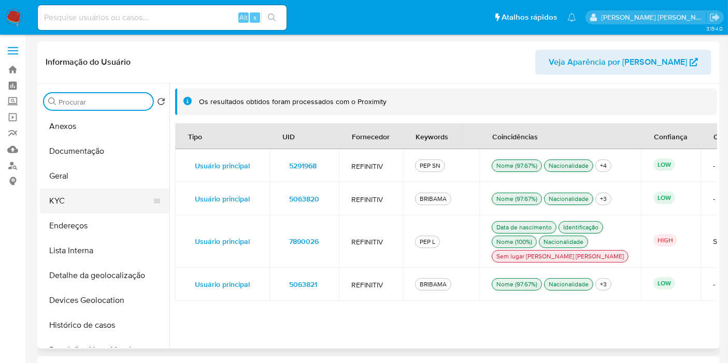
click at [93, 201] on button "KYC" at bounding box center [100, 201] width 121 height 25
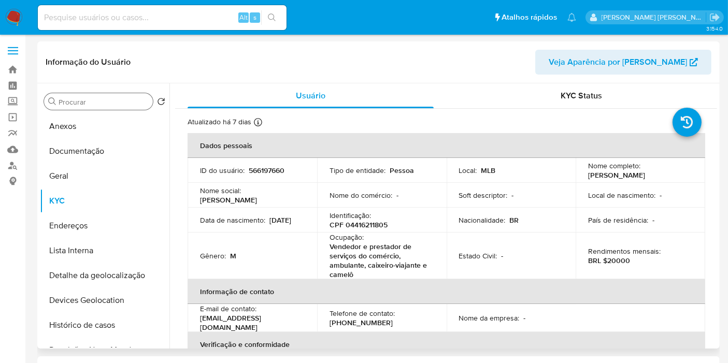
click at [365, 221] on p "CPF 04416211805" at bounding box center [359, 224] width 58 height 9
copy p "04416211805"
click at [617, 260] on p "BRL $20000" at bounding box center [609, 260] width 42 height 9
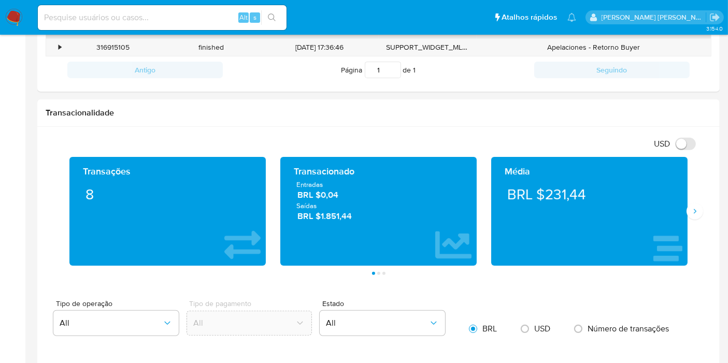
scroll to position [403, 0]
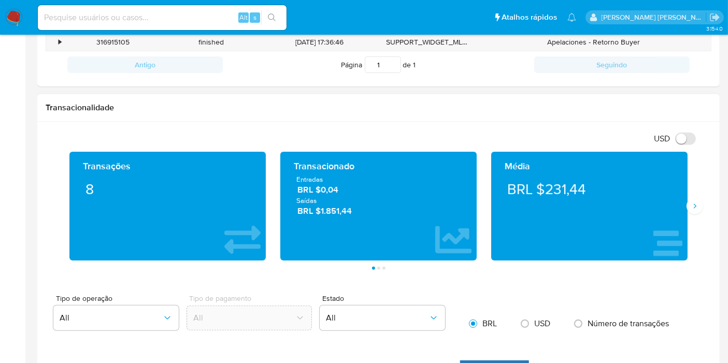
click at [332, 211] on span "BRL $1.851,44" at bounding box center [378, 212] width 163 height 12
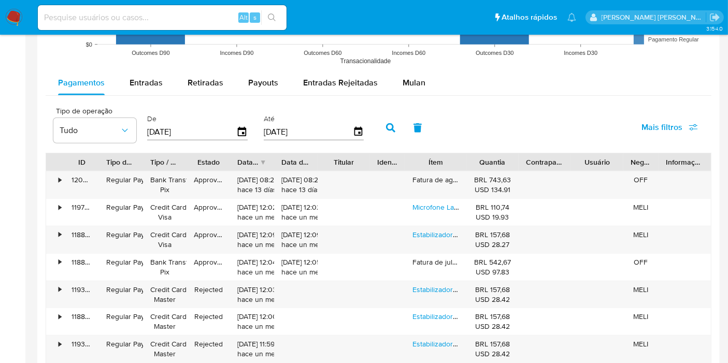
scroll to position [863, 0]
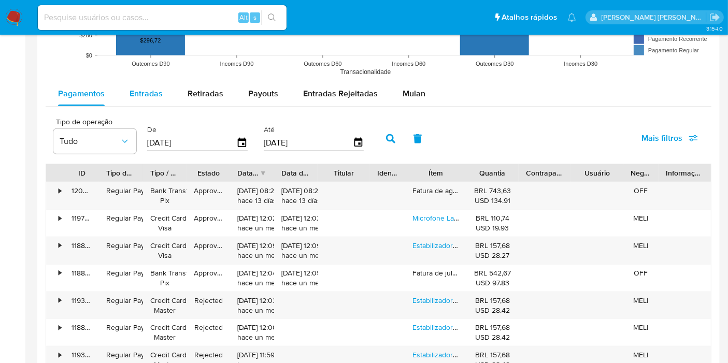
click at [142, 95] on span "Entradas" at bounding box center [146, 94] width 33 height 12
select select "10"
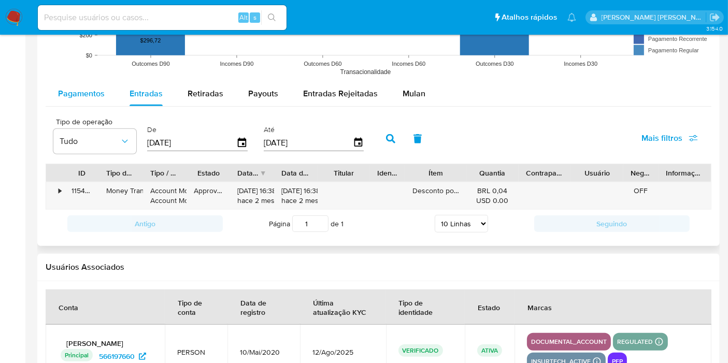
click at [87, 94] on span "Pagamentos" at bounding box center [81, 94] width 47 height 12
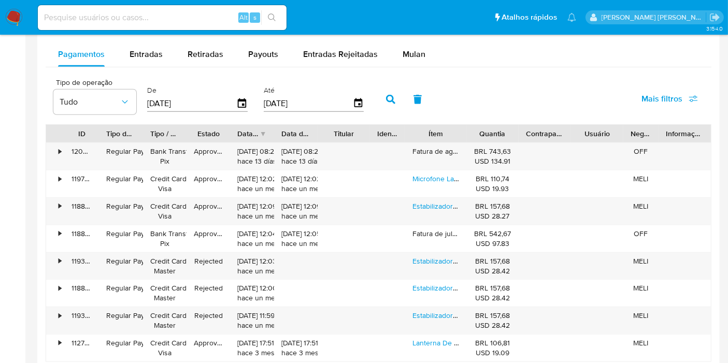
scroll to position [921, 0]
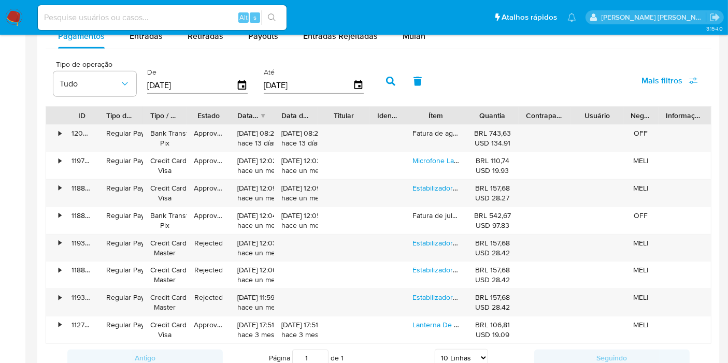
click at [230, 16] on input at bounding box center [162, 17] width 249 height 13
paste input "286858796"
type input "286858796"
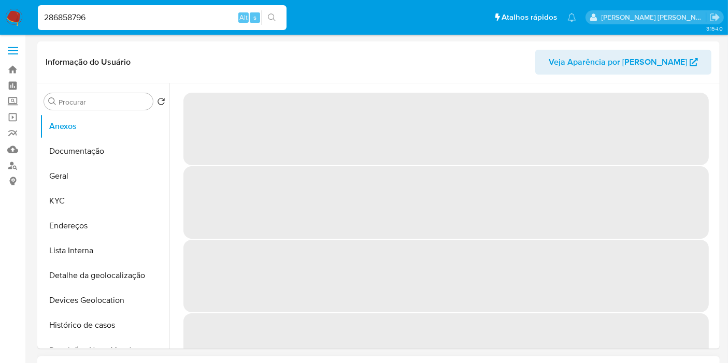
select select "10"
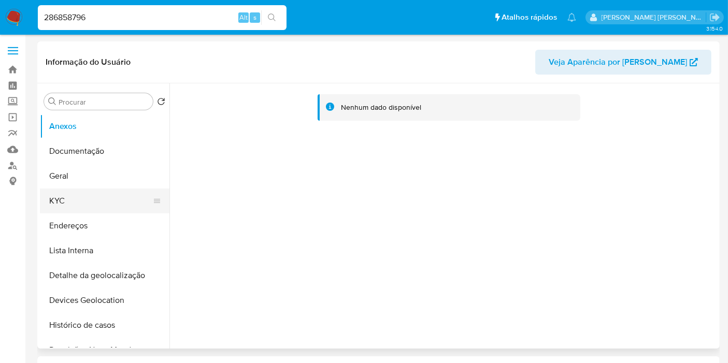
click at [87, 201] on button "KYC" at bounding box center [100, 201] width 121 height 25
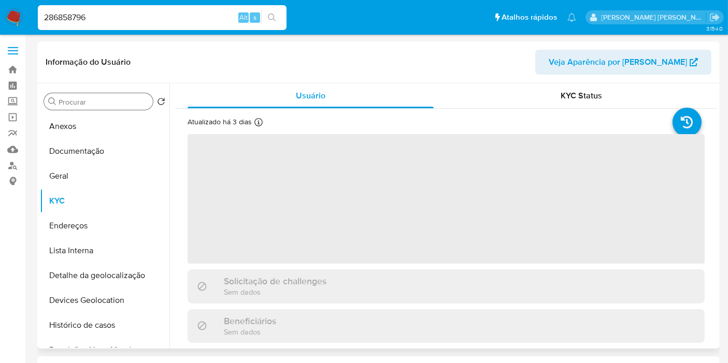
click at [90, 100] on input "Procurar" at bounding box center [104, 101] width 90 height 9
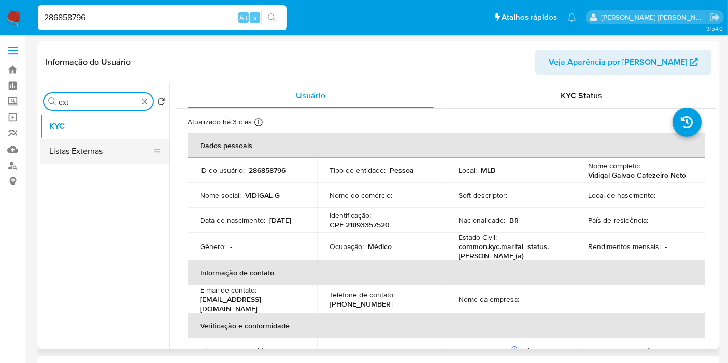
type input "ext"
click at [92, 140] on button "Listas Externas" at bounding box center [100, 151] width 121 height 25
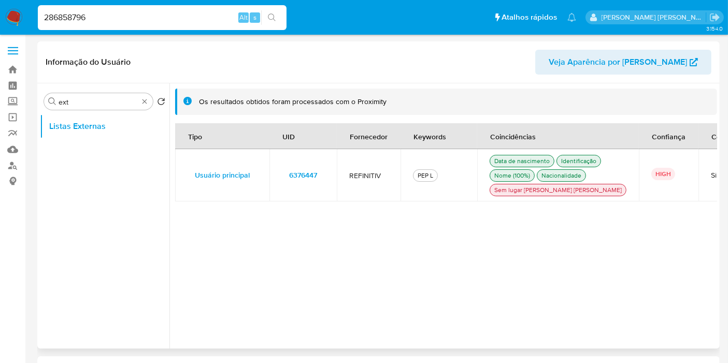
click at [332, 180] on td "6376447" at bounding box center [302, 175] width 67 height 52
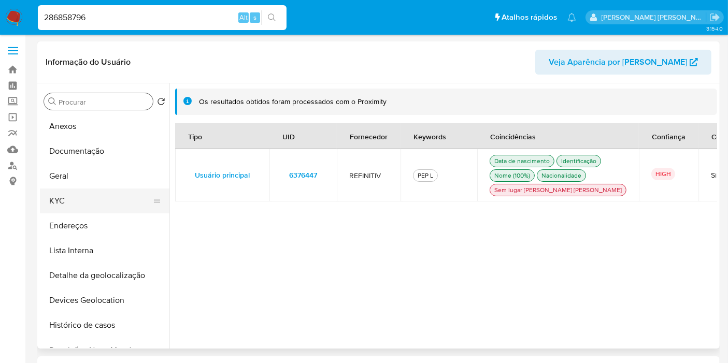
click at [88, 207] on button "KYC" at bounding box center [100, 201] width 121 height 25
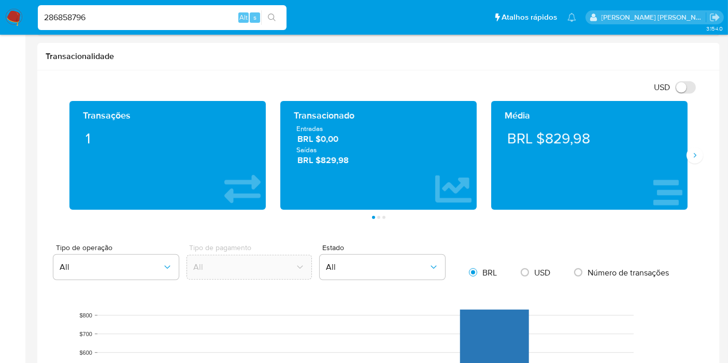
scroll to position [633, 0]
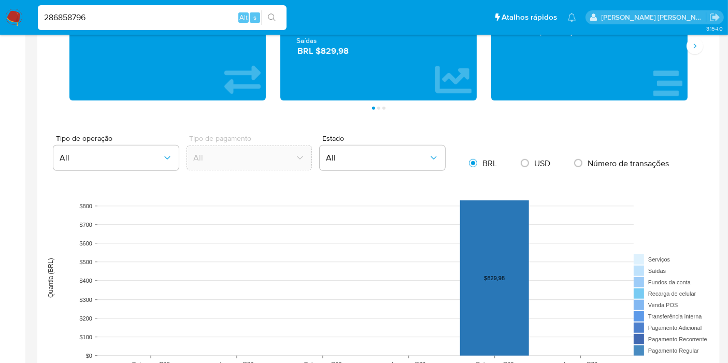
click at [325, 49] on span "BRL $829,98" at bounding box center [378, 51] width 163 height 12
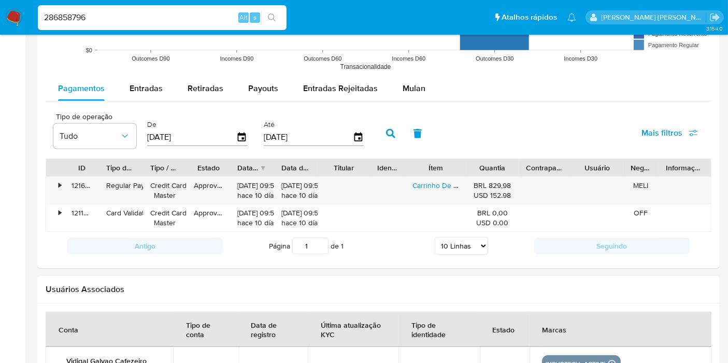
scroll to position [921, 0]
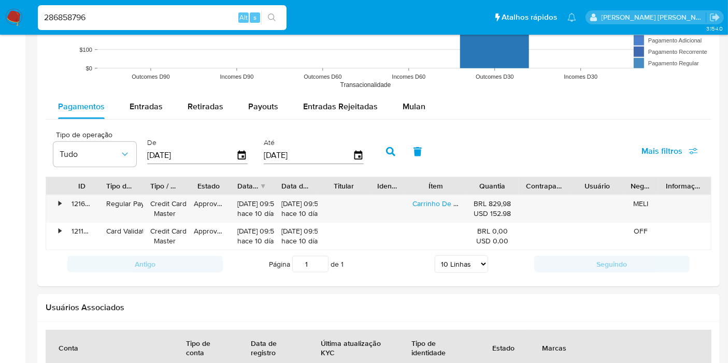
click at [193, 21] on input "286858796" at bounding box center [162, 17] width 249 height 13
paste input "eP85pJFmR6uLdBzIaxkpQbmk"
type input "eP85pJFmR6uLdBzIaxkpQbmk"
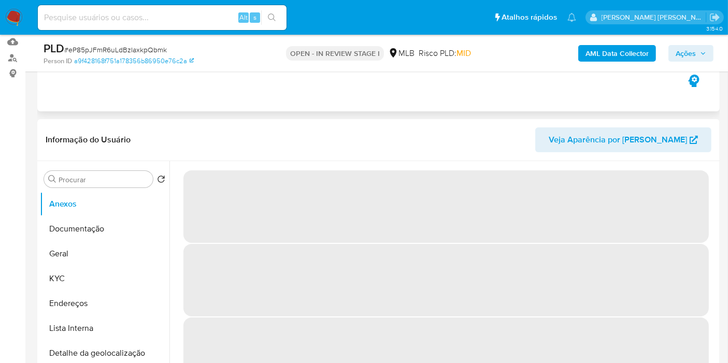
scroll to position [115, 0]
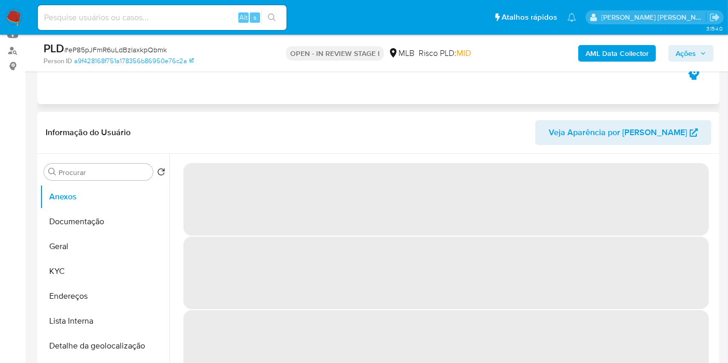
select select "10"
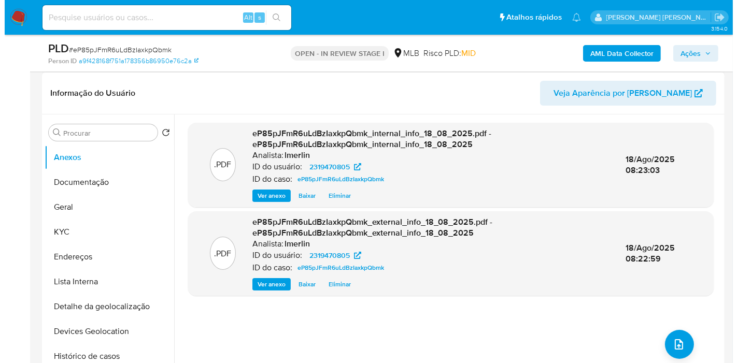
scroll to position [173, 0]
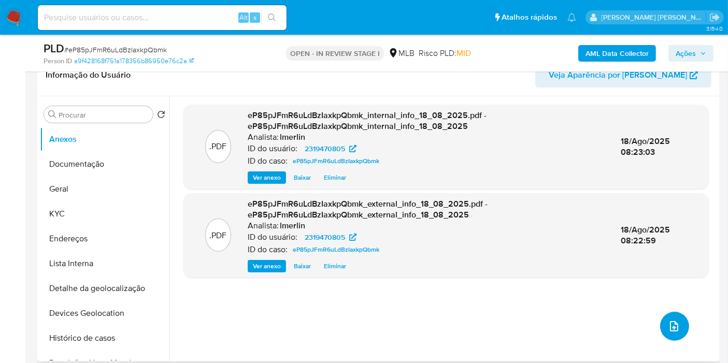
click at [676, 325] on icon "upload-file" at bounding box center [674, 326] width 12 height 12
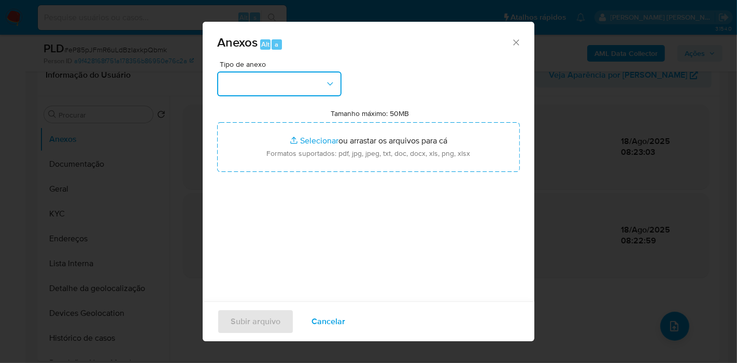
click at [282, 76] on button "button" at bounding box center [279, 83] width 124 height 25
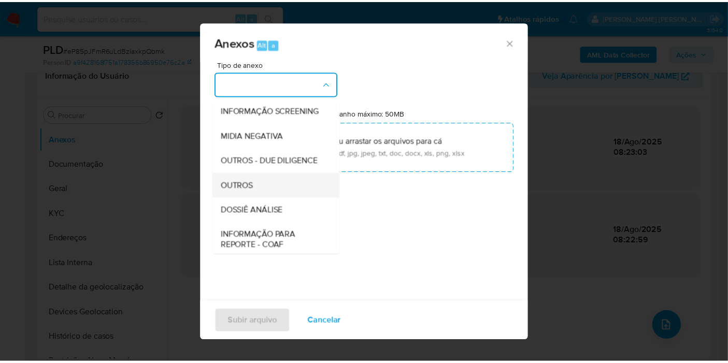
scroll to position [115, 0]
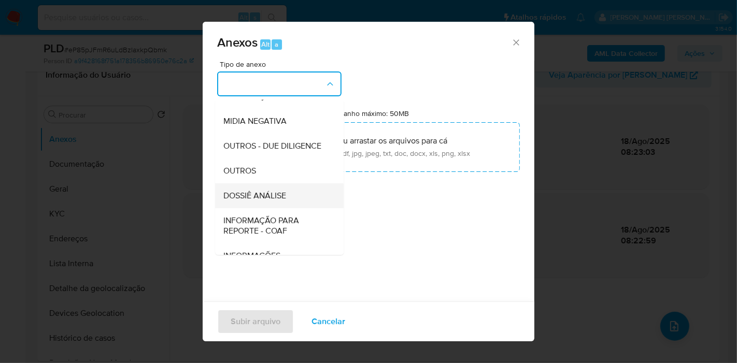
click at [275, 201] on span "DOSSIÊ ANÁLISE" at bounding box center [254, 196] width 63 height 10
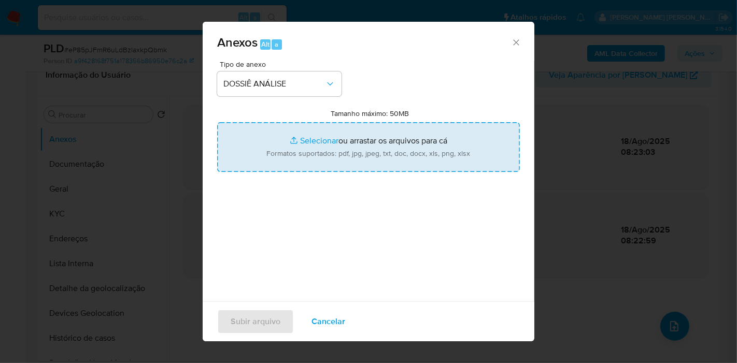
click at [328, 129] on input "Tamanho máximo: 50MB Selecionar arquivos" at bounding box center [368, 147] width 303 height 50
type input "C:\fakepath\CNPJ 59191519000147 - ORDNAEL SOLUTIONS LTDA.pdf"
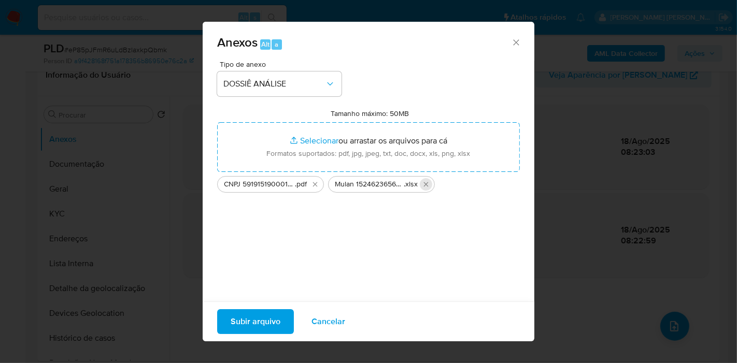
click at [422, 184] on icon "Excluir Mulan 1524623656_2025_08_19_07_46_38.xlsx" at bounding box center [426, 184] width 8 height 8
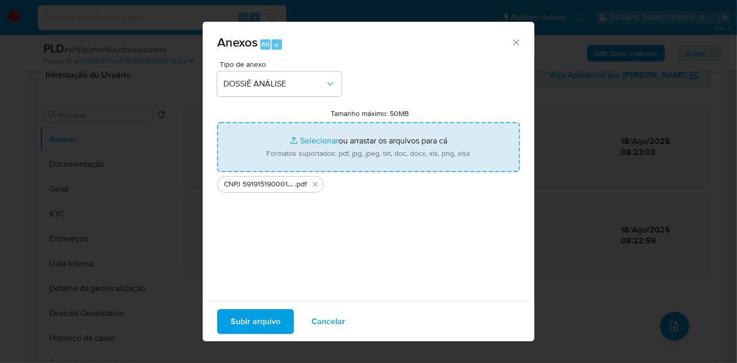
click at [346, 138] on input "Tamanho máximo: 50MB Selecionar arquivos" at bounding box center [368, 147] width 303 height 50
type input "C:\fakepath\Mulan 2319470805_2025_08_18_07_39_12.xlsx"
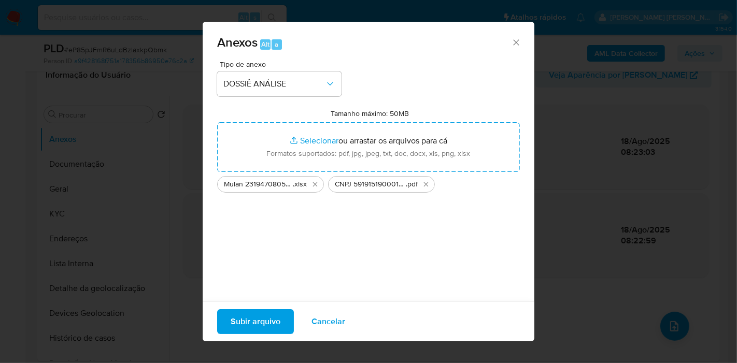
click at [266, 316] on span "Subir arquivo" at bounding box center [256, 321] width 50 height 23
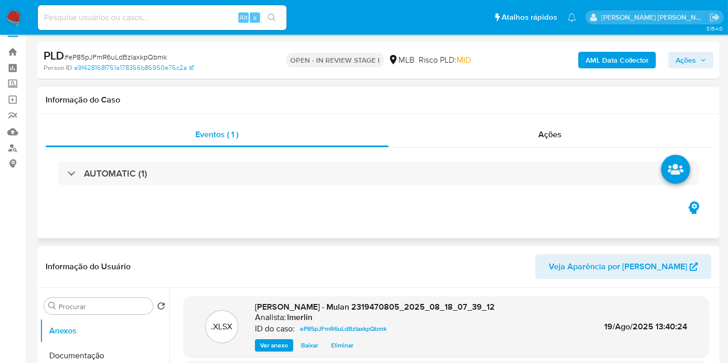
scroll to position [0, 0]
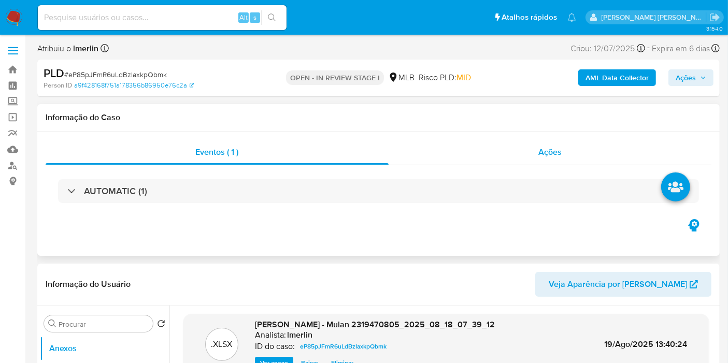
click at [572, 142] on div "Ações" at bounding box center [550, 152] width 323 height 25
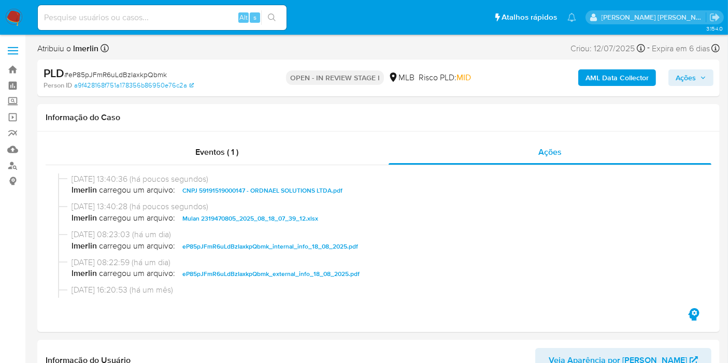
click at [693, 73] on span "Ações" at bounding box center [686, 77] width 20 height 17
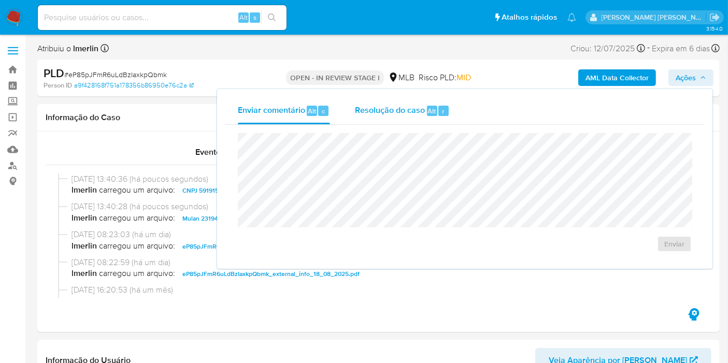
click at [396, 114] on span "Resolução do caso" at bounding box center [390, 111] width 70 height 12
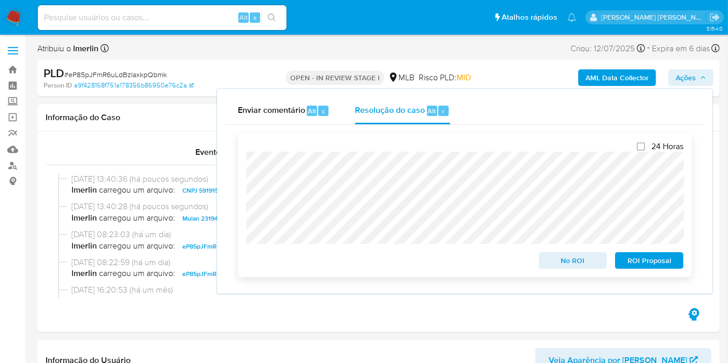
click at [570, 263] on span "No ROI" at bounding box center [573, 260] width 54 height 15
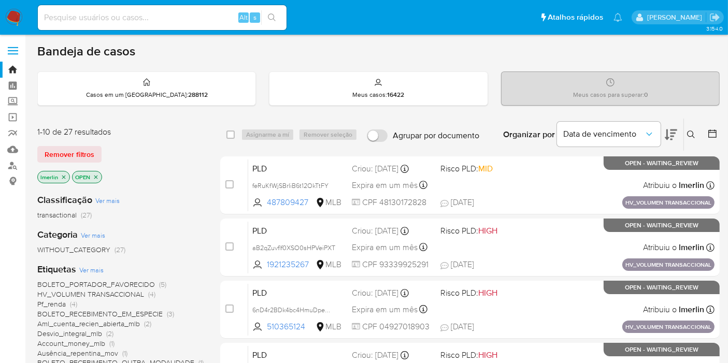
click at [63, 174] on icon "close-filter" at bounding box center [64, 177] width 6 height 6
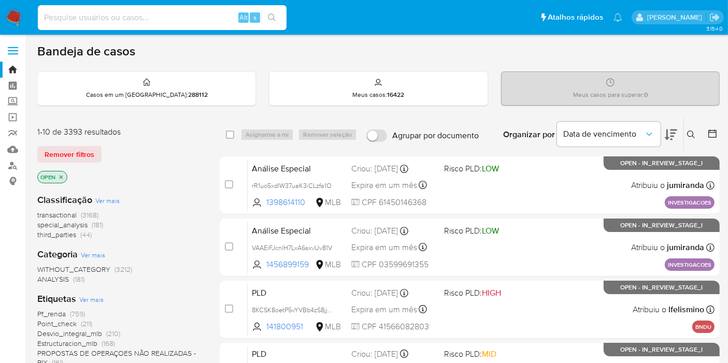
click at [143, 15] on input at bounding box center [162, 17] width 249 height 13
paste input "3VXtEhWZ0Ukd4sSgSiakiUgP"
type input "3VXtEhWZ0Ukd4sSgSiakiUgP"
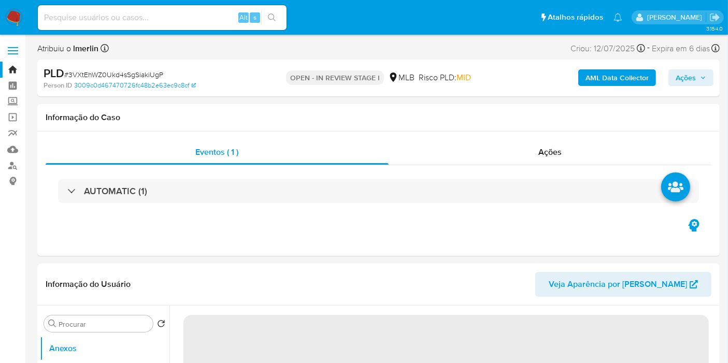
select select "10"
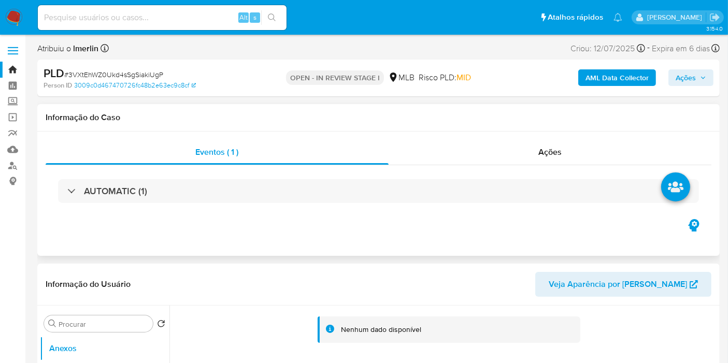
click at [543, 134] on div "Eventos ( 1 ) Ações AUTOMATIC (1)" at bounding box center [378, 194] width 682 height 124
click at [549, 154] on span "Ações" at bounding box center [549, 152] width 23 height 12
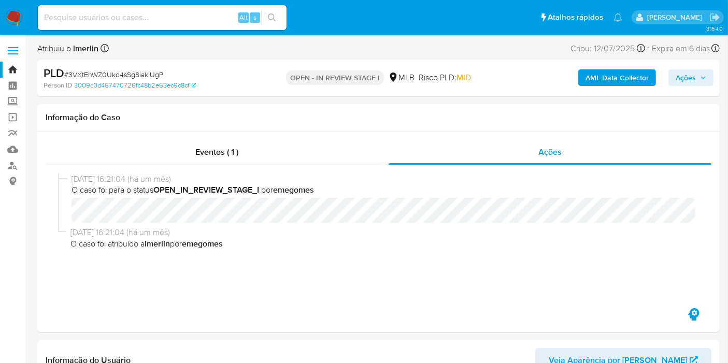
click at [629, 79] on b "AML Data Collector" at bounding box center [616, 77] width 63 height 17
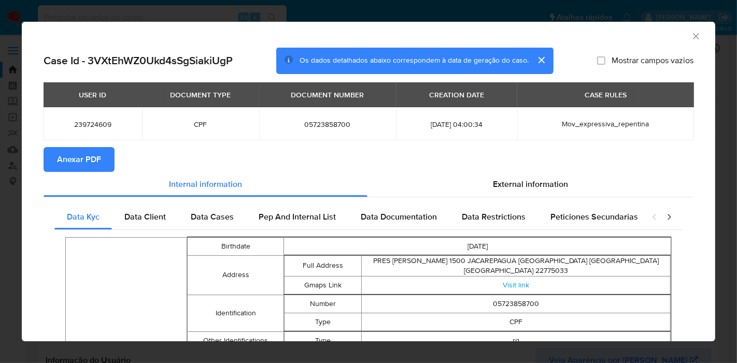
click at [84, 162] on span "Anexar PDF" at bounding box center [79, 159] width 44 height 23
click at [691, 40] on icon "Fechar a janela" at bounding box center [696, 36] width 10 height 10
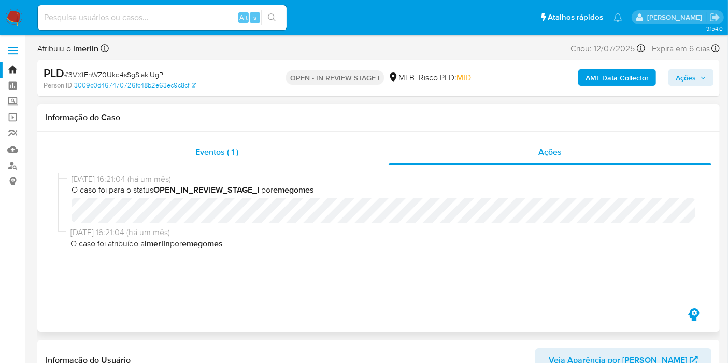
click at [212, 141] on div "Eventos ( 1 )" at bounding box center [217, 152] width 343 height 25
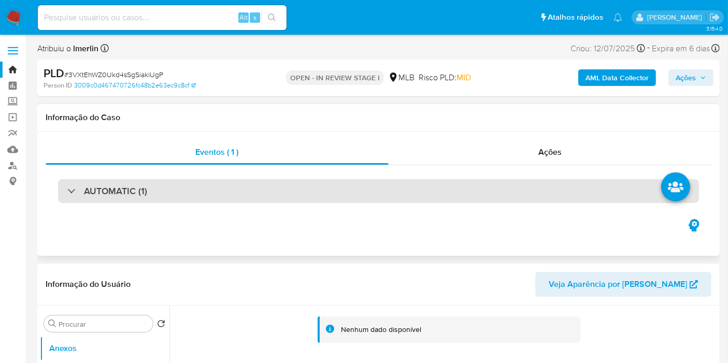
click at [239, 192] on div "AUTOMATIC (1)" at bounding box center [378, 191] width 641 height 24
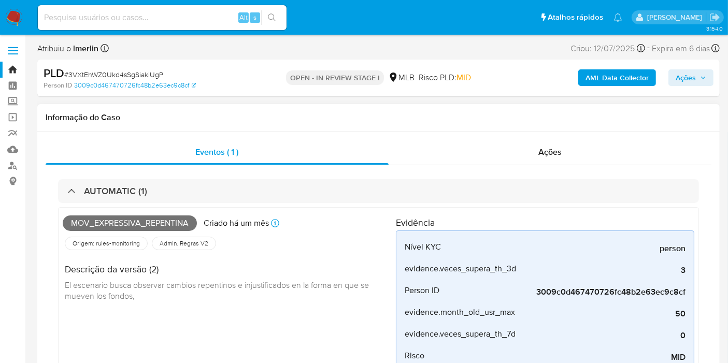
click at [140, 223] on span "Mov_expressiva_repentina" at bounding box center [130, 224] width 134 height 16
copy span "Mov_expressiva_repentina"
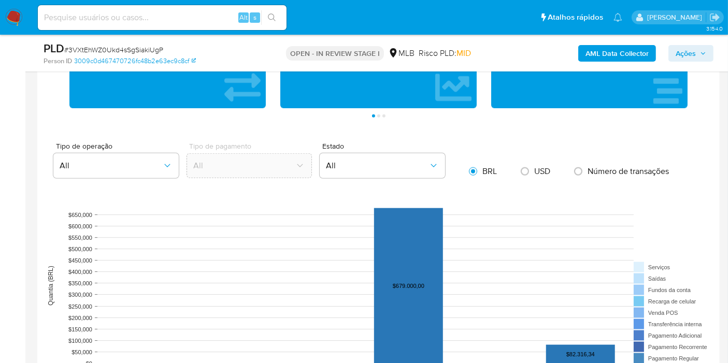
scroll to position [1151, 0]
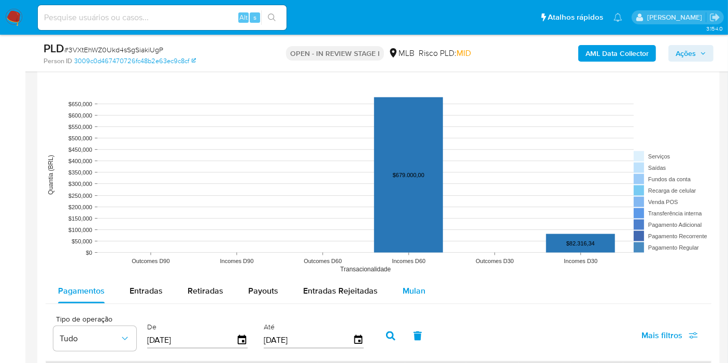
click at [421, 293] on button "Mulan" at bounding box center [414, 291] width 48 height 25
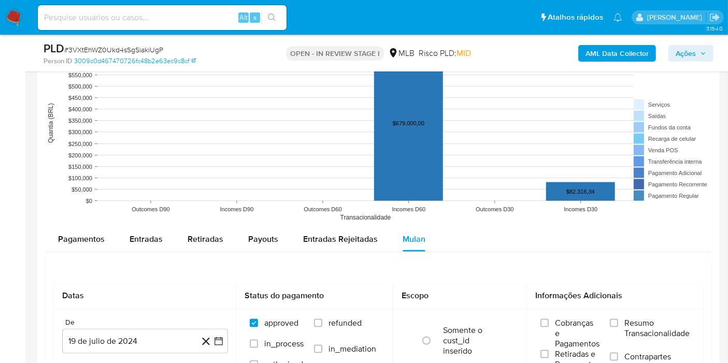
scroll to position [1266, 0]
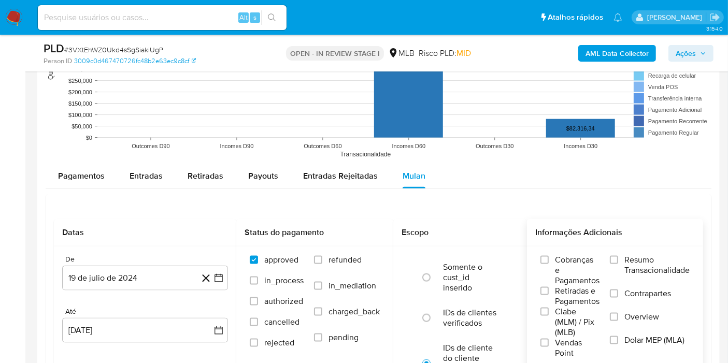
click at [622, 264] on label "Resumo Transacionalidade" at bounding box center [650, 272] width 80 height 34
click at [618, 264] on input "Resumo Transacionalidade" at bounding box center [614, 260] width 8 height 8
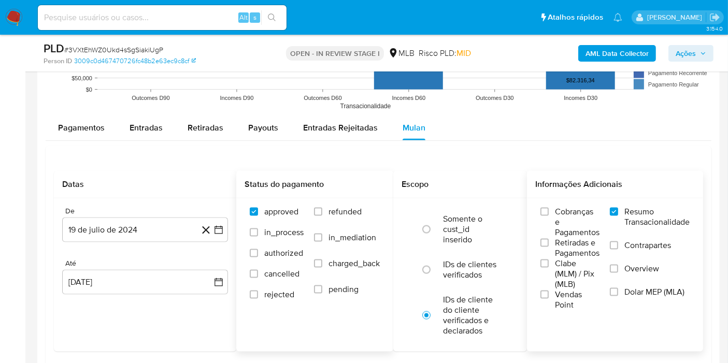
scroll to position [1381, 0]
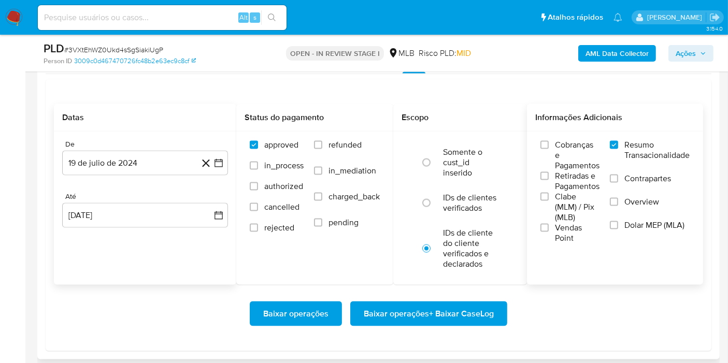
click at [212, 159] on icon at bounding box center [205, 163] width 13 height 13
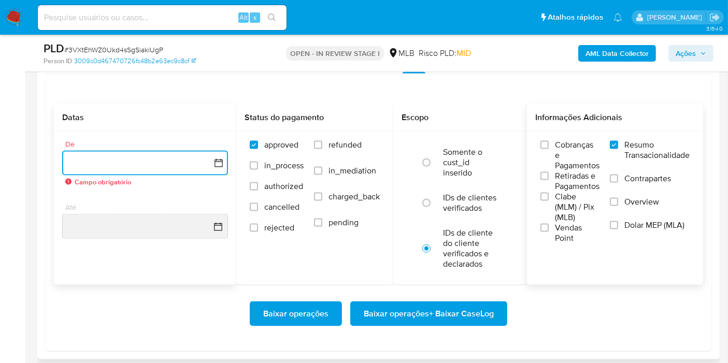
click at [224, 163] on button "button" at bounding box center [145, 163] width 166 height 25
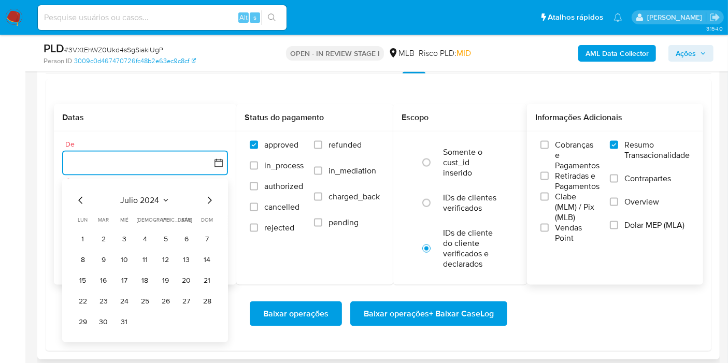
click at [151, 199] on span "julio 2024" at bounding box center [140, 200] width 39 height 10
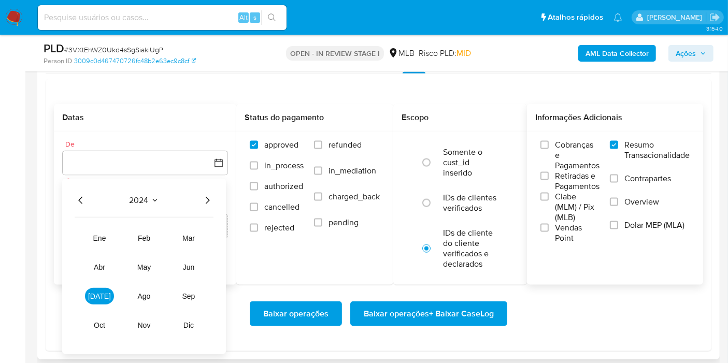
click at [202, 200] on icon "Año siguiente" at bounding box center [207, 200] width 12 height 12
click at [104, 234] on span "ene" at bounding box center [99, 238] width 13 height 8
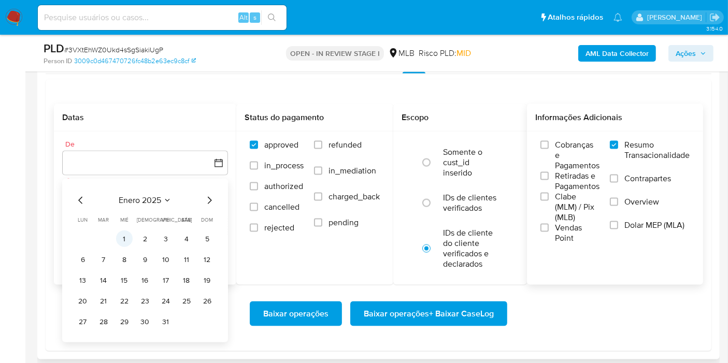
click at [120, 234] on button "1" at bounding box center [124, 239] width 17 height 17
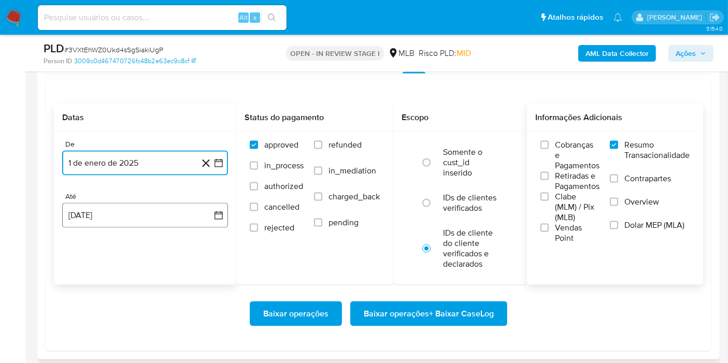
click at [213, 219] on button "19 de agosto de 2025" at bounding box center [145, 215] width 166 height 25
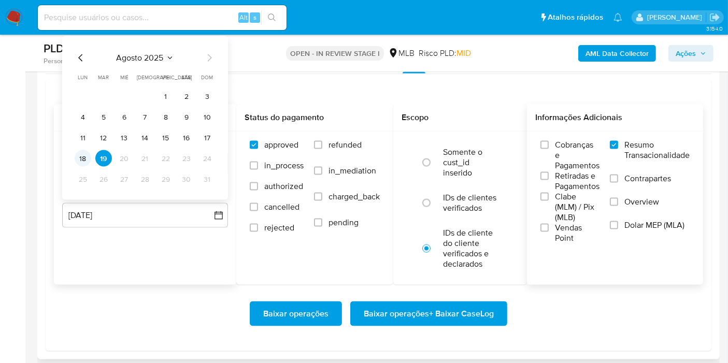
click at [81, 152] on button "18" at bounding box center [83, 158] width 17 height 17
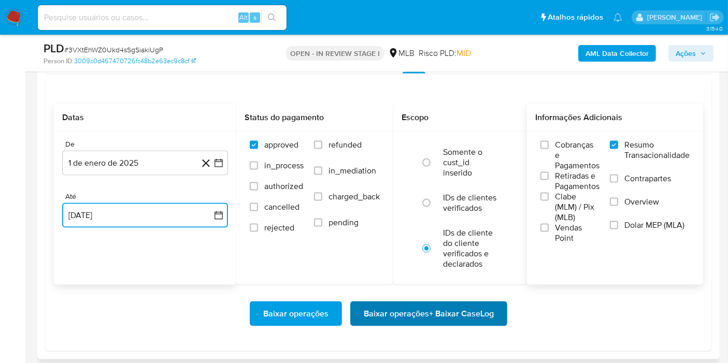
click at [423, 318] on span "Baixar operações + Baixar CaseLog" at bounding box center [429, 314] width 130 height 23
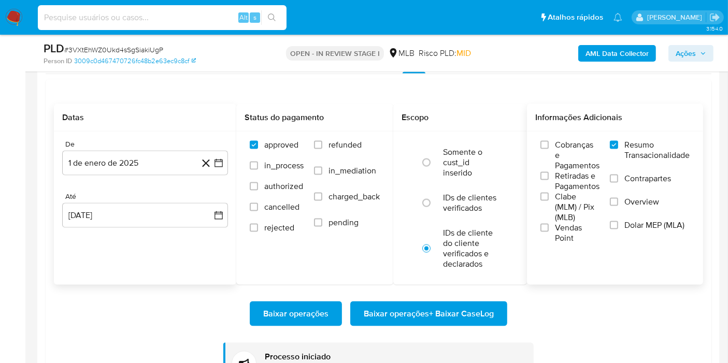
click at [219, 18] on input at bounding box center [162, 17] width 249 height 13
paste input "P2naE2QwWjWUt8TMoGR03KpQ"
type input "P2naE2QwWjWUt8TMoGR03KpQ"
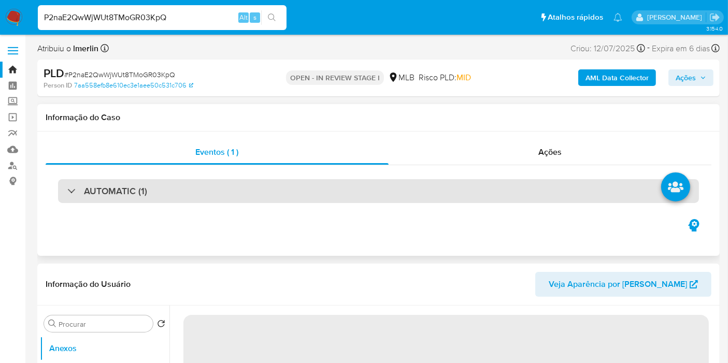
click at [207, 193] on div "AUTOMATIC (1)" at bounding box center [378, 191] width 641 height 24
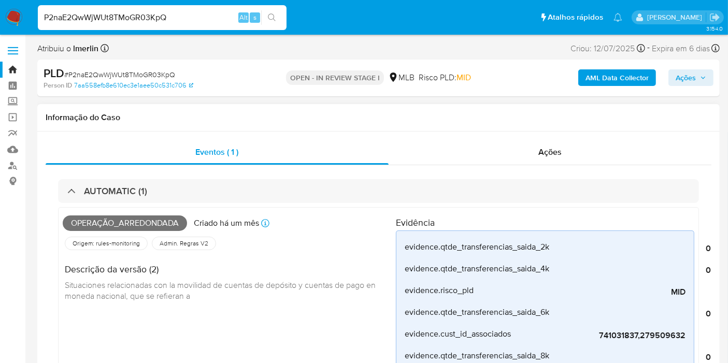
select select "10"
click at [153, 224] on span "Operação_arredondada" at bounding box center [125, 224] width 124 height 16
copy span "Operação_arredondada"
click at [620, 76] on b "AML Data Collector" at bounding box center [616, 77] width 63 height 17
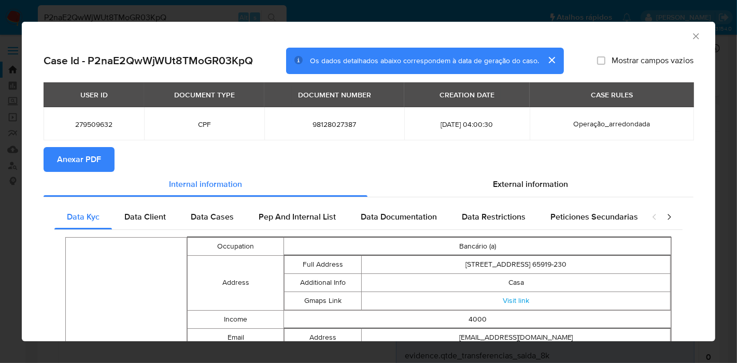
click at [691, 39] on icon "Fechar a janela" at bounding box center [696, 36] width 10 height 10
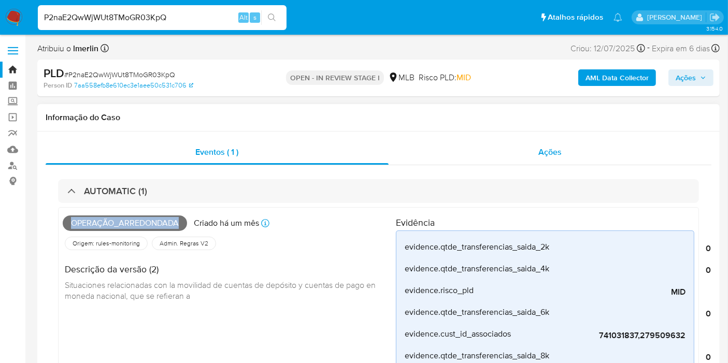
click at [489, 146] on div "Ações" at bounding box center [550, 152] width 323 height 25
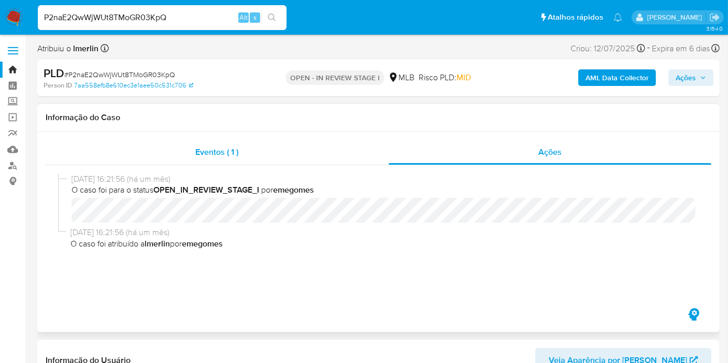
click at [287, 142] on div "Eventos ( 1 )" at bounding box center [217, 152] width 343 height 25
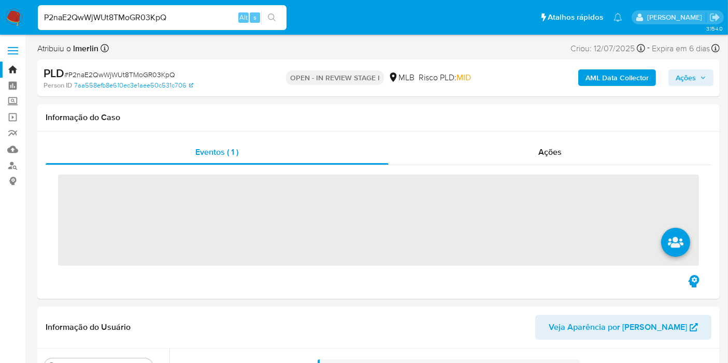
click at [594, 70] on b "AML Data Collector" at bounding box center [616, 77] width 63 height 17
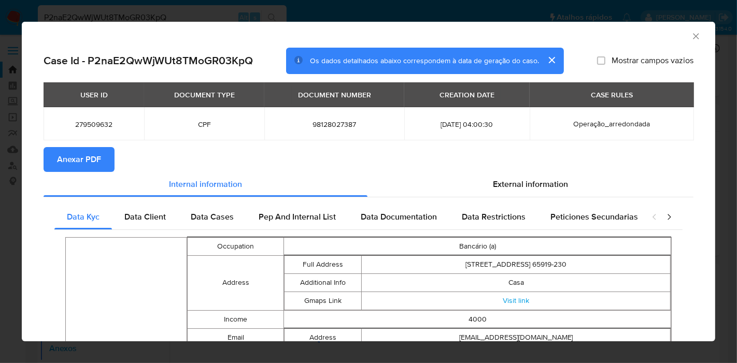
click at [94, 151] on span "Anexar PDF" at bounding box center [79, 159] width 44 height 23
click at [691, 36] on icon "Fechar a janela" at bounding box center [696, 36] width 10 height 10
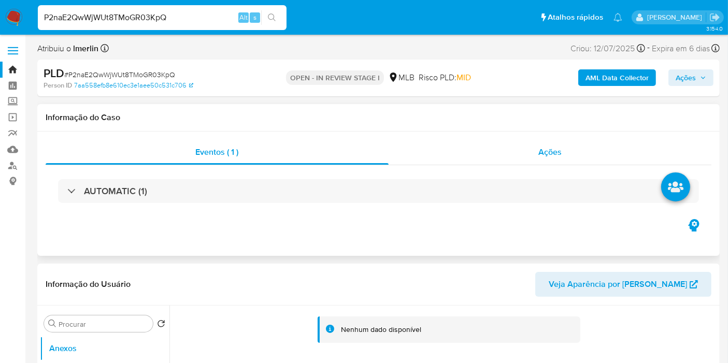
click at [519, 148] on div "Ações" at bounding box center [550, 152] width 323 height 25
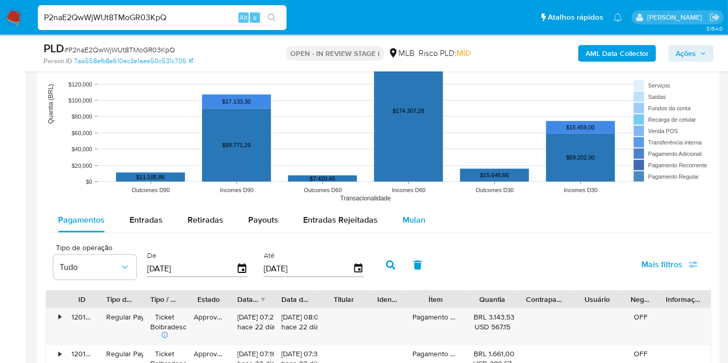
click at [411, 220] on span "Mulan" at bounding box center [414, 220] width 23 height 12
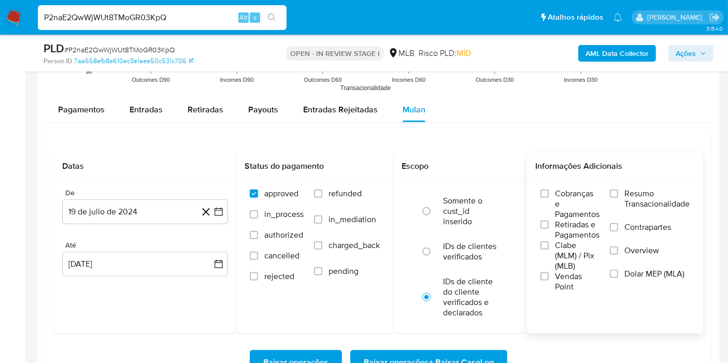
scroll to position [1209, 0]
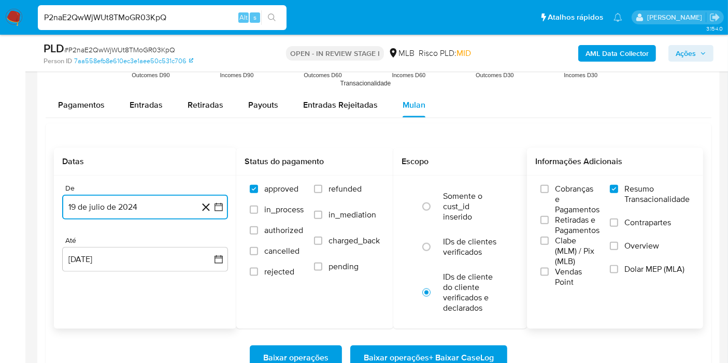
click at [217, 206] on icon "button" at bounding box center [218, 207] width 10 height 10
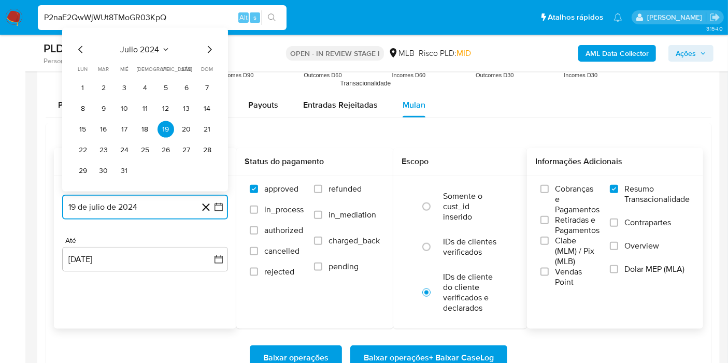
click at [157, 45] on span "julio 2024" at bounding box center [140, 50] width 39 height 10
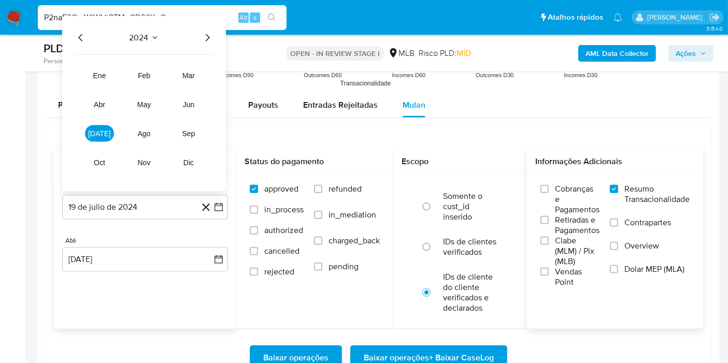
click at [206, 33] on icon "Año siguiente" at bounding box center [207, 38] width 12 height 12
click at [187, 103] on span "jun" at bounding box center [189, 105] width 12 height 8
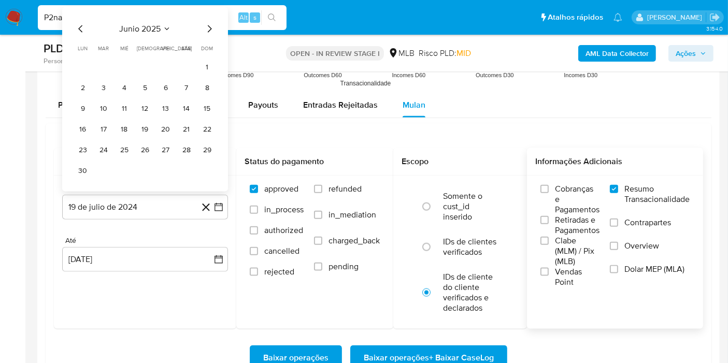
drag, startPoint x: 208, startPoint y: 69, endPoint x: 208, endPoint y: 80, distance: 10.4
click at [208, 69] on button "1" at bounding box center [207, 67] width 17 height 17
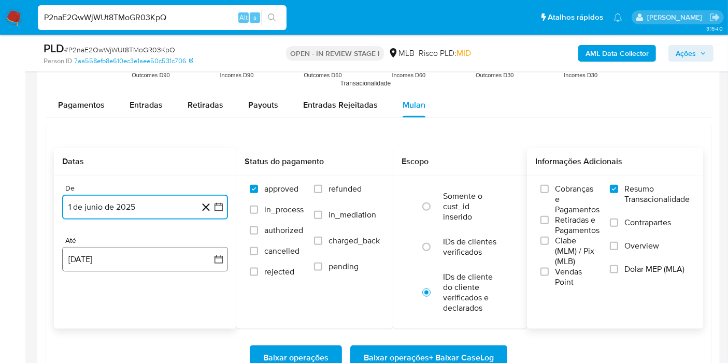
click at [218, 267] on button "19 de agosto de 2025" at bounding box center [145, 259] width 166 height 25
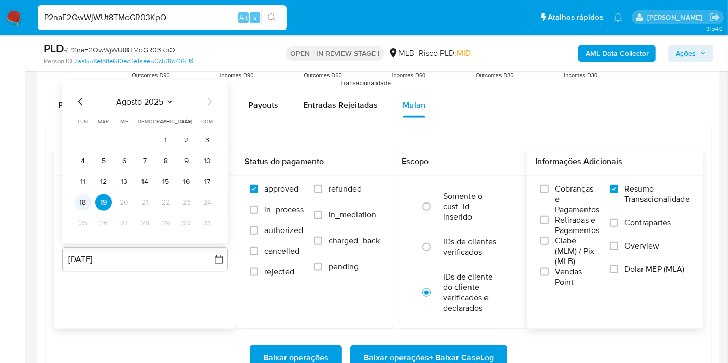
click at [85, 197] on button "18" at bounding box center [83, 202] width 17 height 17
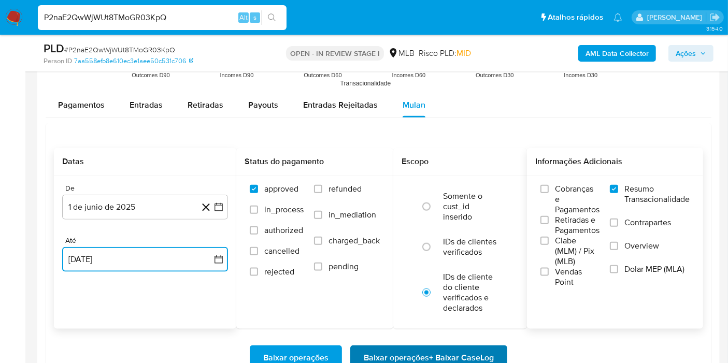
click at [463, 357] on span "Baixar operações + Baixar CaseLog" at bounding box center [429, 358] width 130 height 23
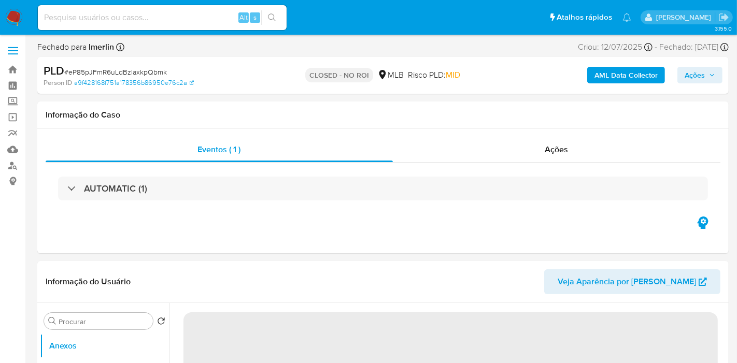
select select "10"
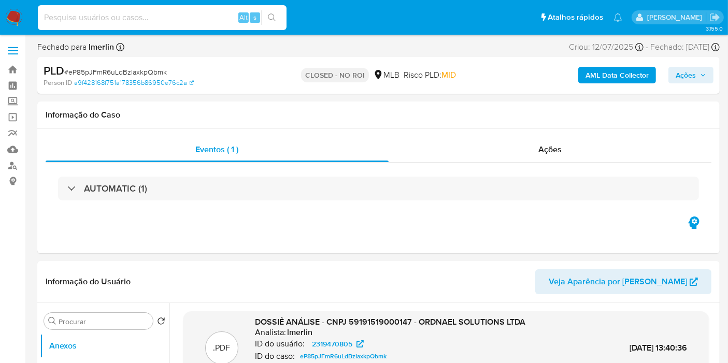
click at [211, 18] on input at bounding box center [162, 17] width 249 height 13
paste input "286858796"
type input "286858796"
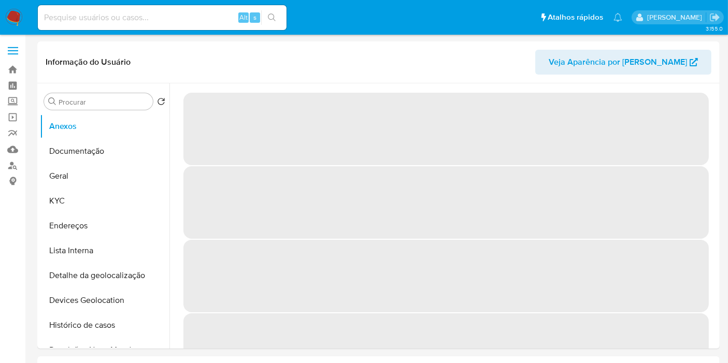
select select "10"
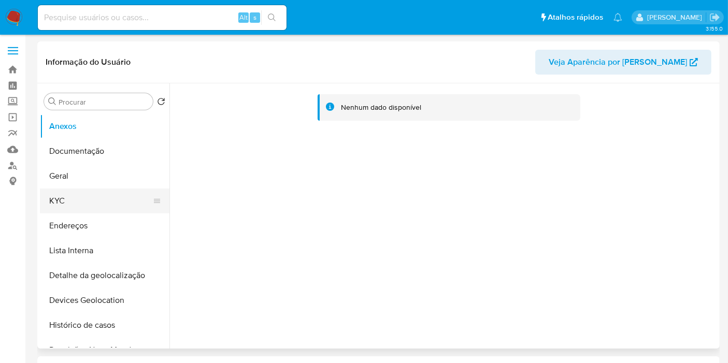
click at [120, 199] on button "KYC" at bounding box center [100, 201] width 121 height 25
